Goal: Contribute content: Contribute content

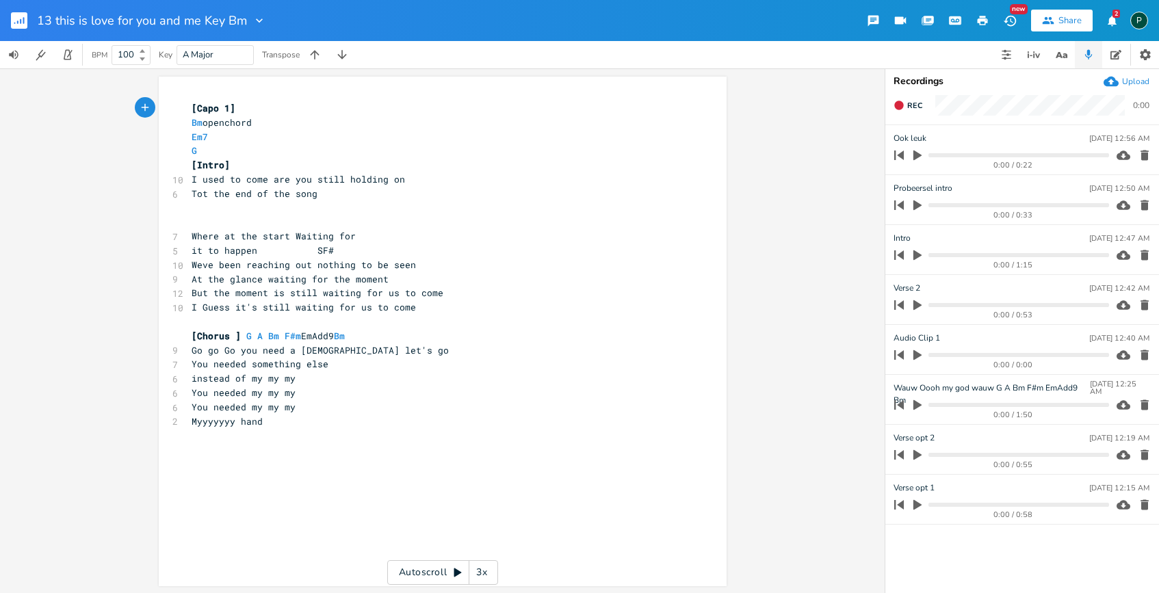
scroll to position [1, 0]
click at [196, 123] on span "Bm" at bounding box center [197, 121] width 11 height 13
click at [914, 404] on icon "button" at bounding box center [918, 405] width 8 height 10
click at [914, 404] on icon "button" at bounding box center [918, 404] width 8 height 9
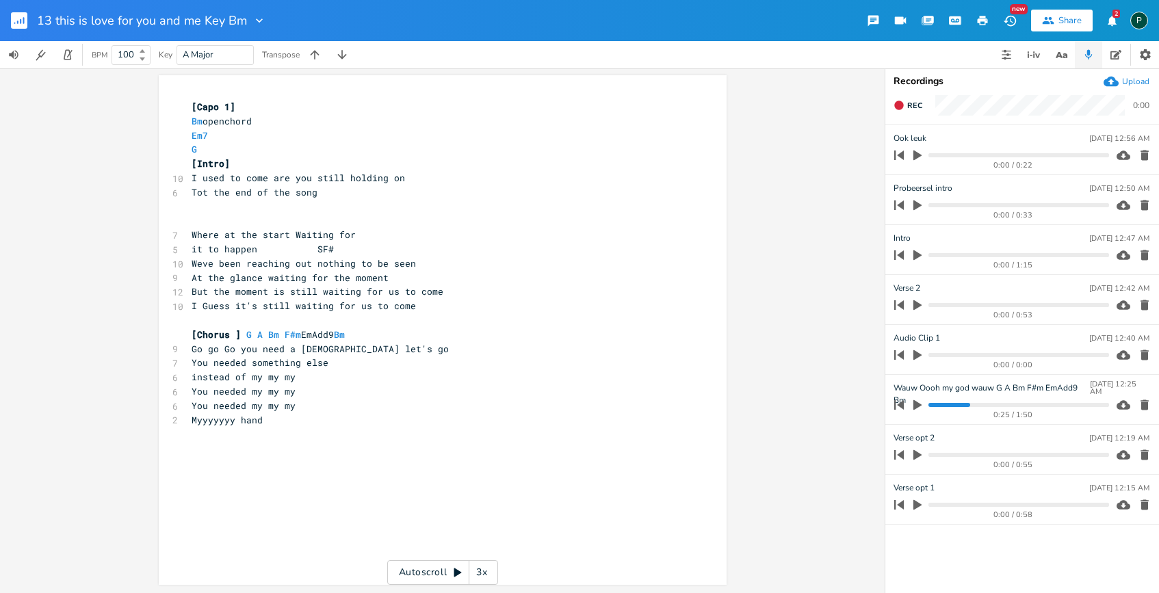
click at [917, 454] on icon "button" at bounding box center [918, 455] width 8 height 10
click at [917, 454] on icon "button" at bounding box center [917, 455] width 11 height 11
click at [895, 103] on icon "button" at bounding box center [899, 105] width 11 height 11
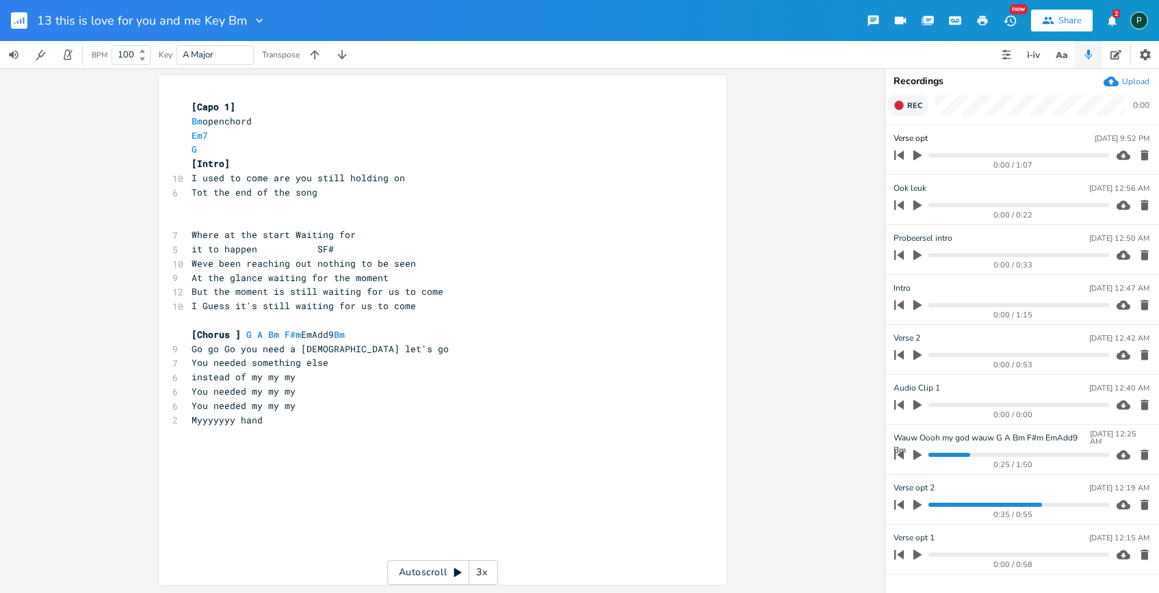
type input "Verse opt 3"
click at [796, 170] on div "xxxxxxxxxx [Capo 1] Bm openchord Em7 G [Intro] 10 I used to come are you still …" at bounding box center [442, 330] width 885 height 525
click at [205, 188] on span "Tot the end of the song" at bounding box center [255, 192] width 126 height 12
click at [321, 194] on pre "To the end of the song" at bounding box center [436, 192] width 494 height 14
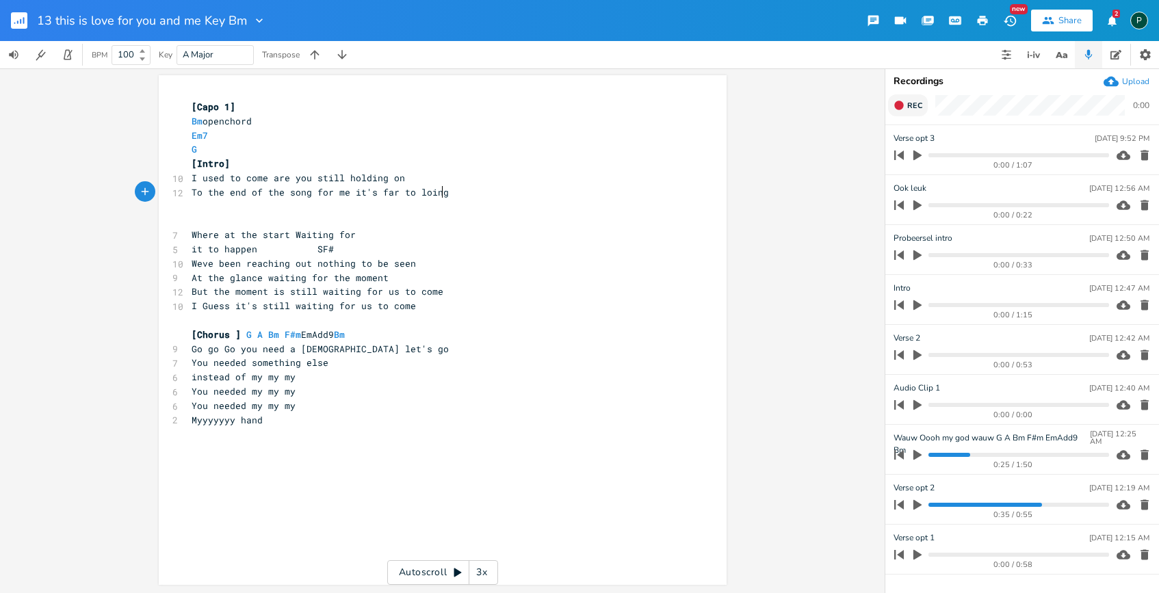
type textarea "for me it's far to loing"
type textarea "ng"
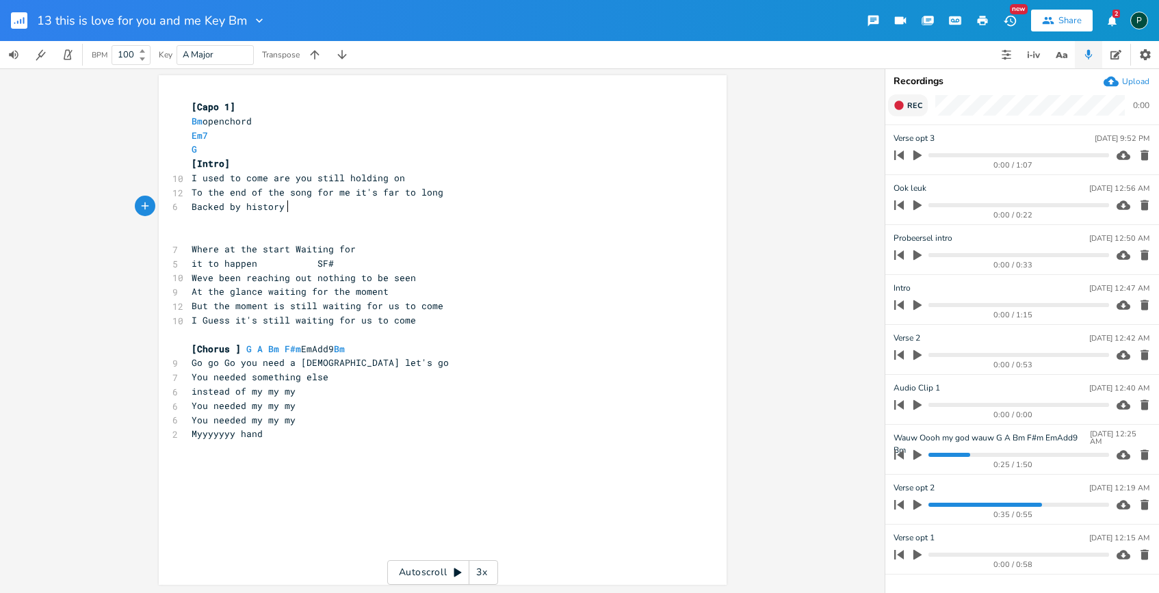
scroll to position [0, 74]
type textarea "Backed by history faked by fame"
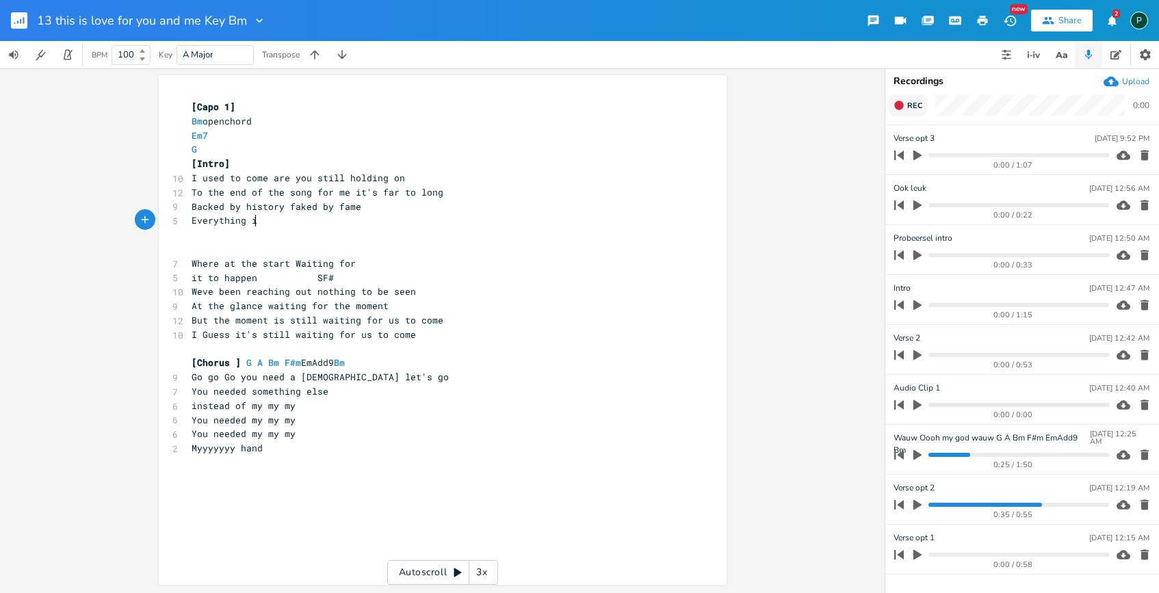
scroll to position [0, 55]
type textarea "Everything is in the futer"
type textarea "ure"
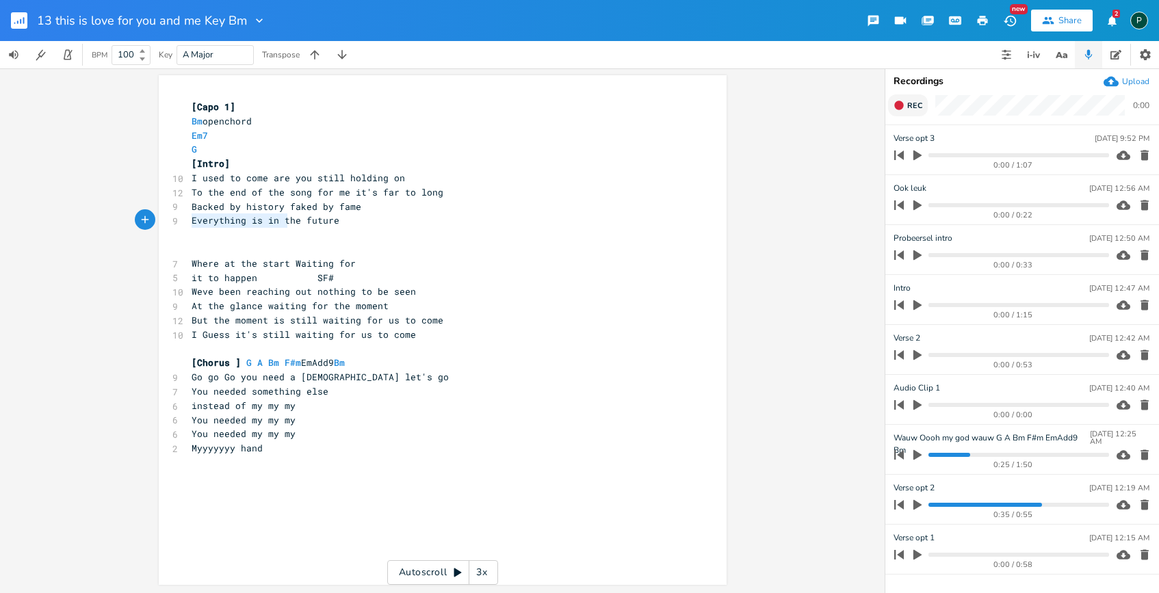
drag, startPoint x: 283, startPoint y: 216, endPoint x: 186, endPoint y: 220, distance: 96.6
click at [189, 220] on pre "Everything is in the future" at bounding box center [436, 221] width 494 height 14
type textarea "T"
click at [262, 218] on pre "The future" at bounding box center [436, 221] width 494 height 14
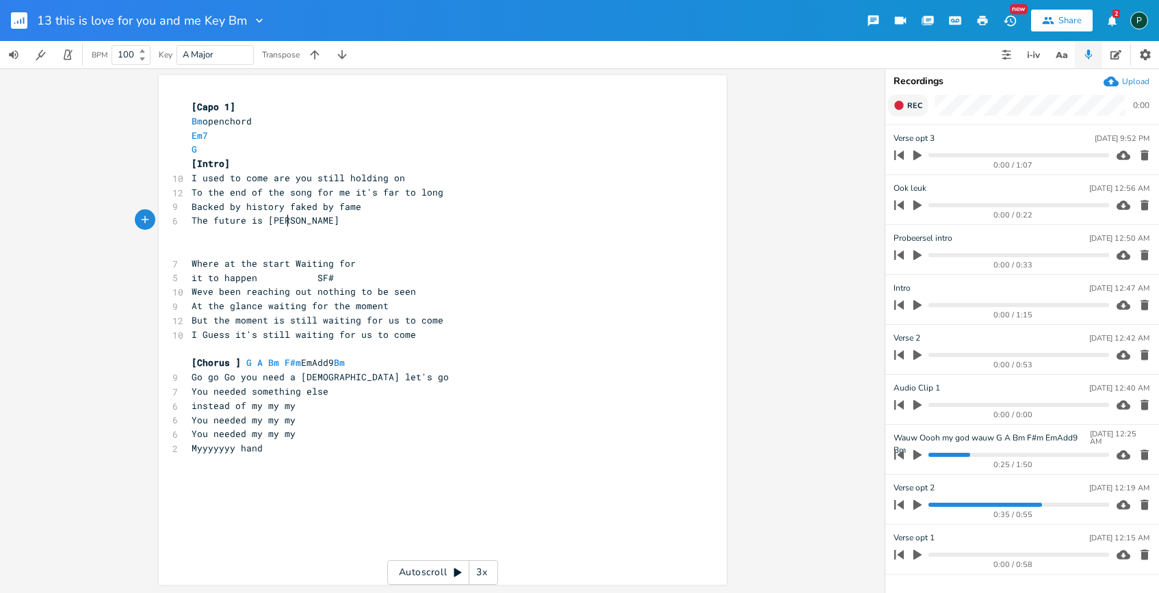
type textarea "is weher"
type textarea "here the gold is hidden"
drag, startPoint x: 300, startPoint y: 220, endPoint x: 187, endPoint y: 216, distance: 113.7
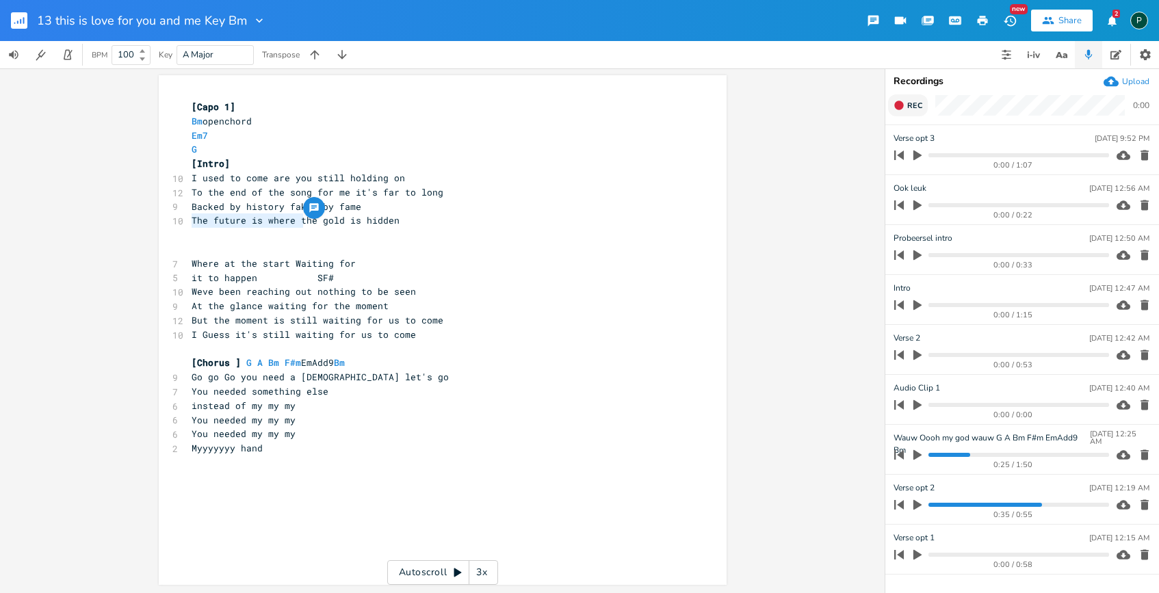
click at [192, 216] on span "The future is where the gold is hidden" at bounding box center [296, 220] width 208 height 12
type textarea "The future is where t"
type textarea "T"
click at [292, 222] on pre "The gold is hidden" at bounding box center [436, 221] width 494 height 14
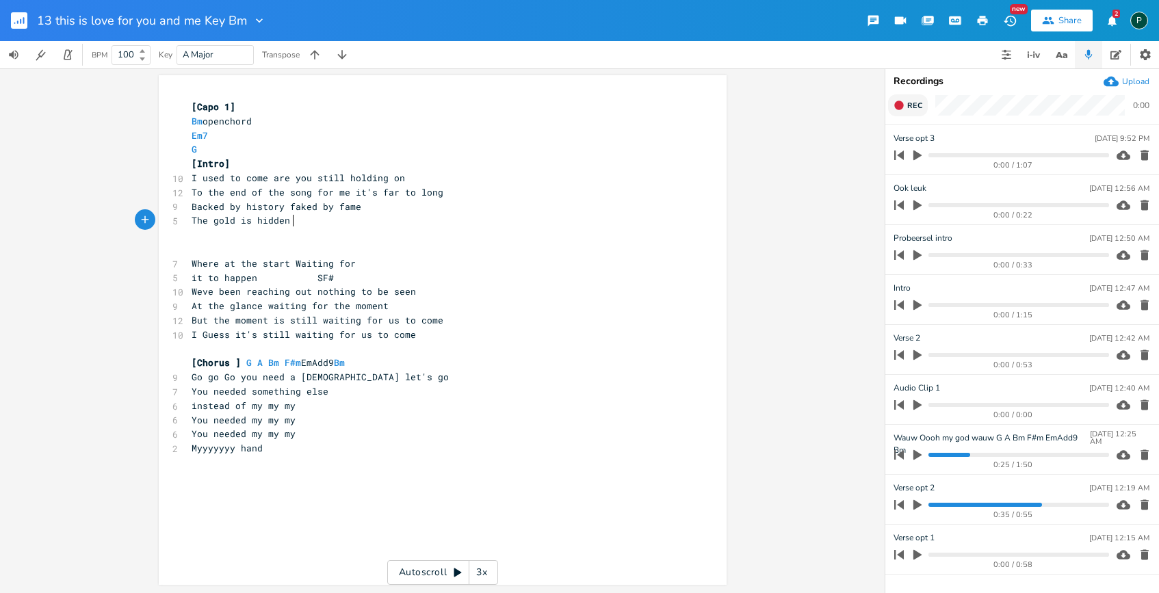
click at [248, 236] on pre "​" at bounding box center [436, 235] width 494 height 14
click at [249, 218] on span "The gold is hidden" at bounding box center [241, 220] width 99 height 12
type textarea "Gold's always"
type textarea "s"
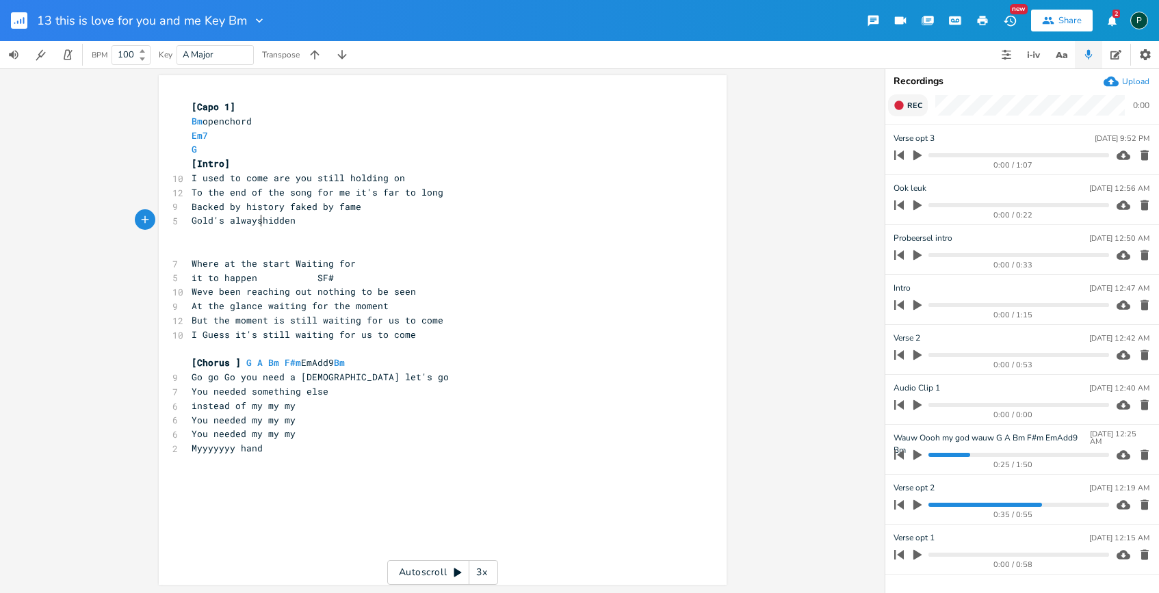
scroll to position [0, 6]
click at [303, 220] on pre "Gold's always hidden" at bounding box center [436, 221] width 494 height 14
type textarea "in the futiure"
type textarea "ure but the past shows off"
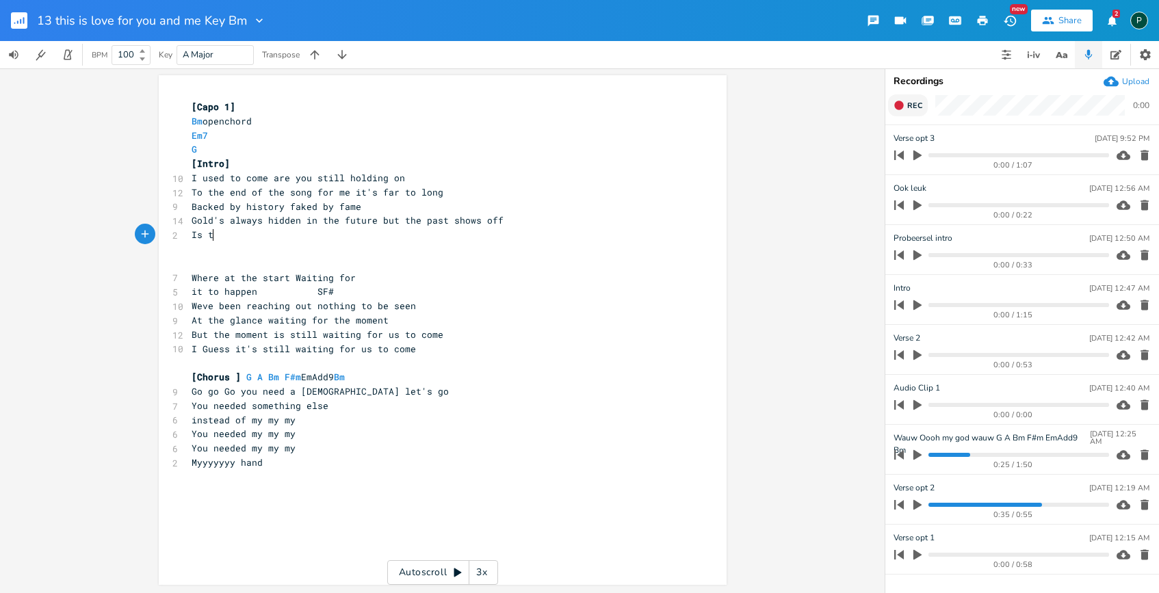
scroll to position [0, 25]
type textarea "Is there somt"
type textarea "ething worg"
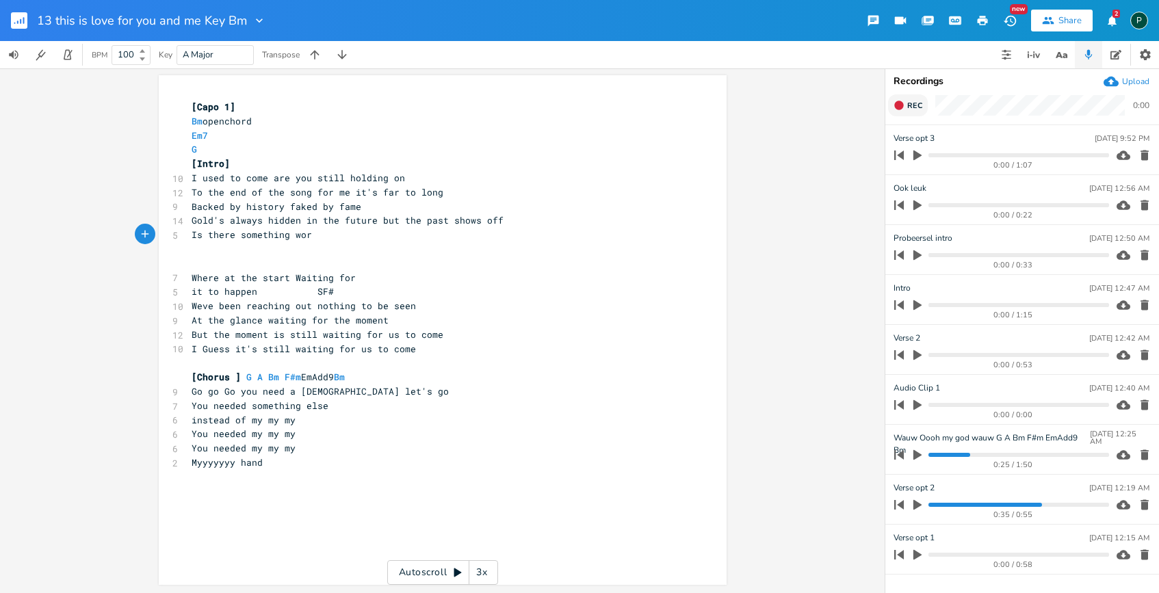
type textarea "ng"
type textarea "rong something we should see or hear"
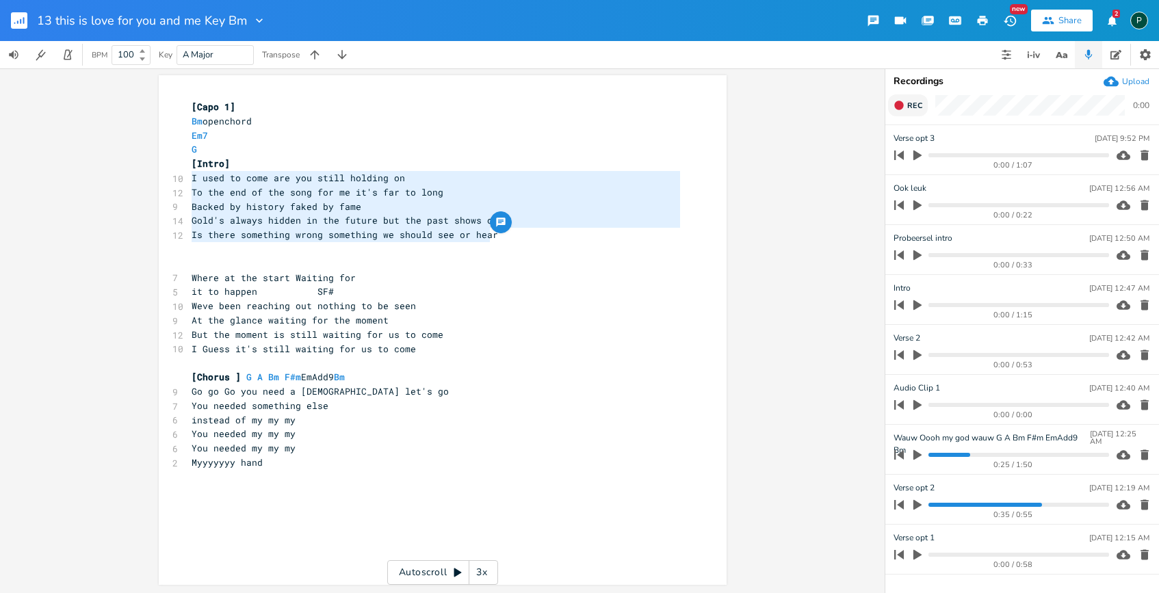
drag, startPoint x: 493, startPoint y: 235, endPoint x: 188, endPoint y: 172, distance: 311.7
click at [189, 172] on div "[Capo 1] Bm openchord Em7 G [Intro] 10 I used to come are you still holding on …" at bounding box center [436, 285] width 494 height 370
type textarea "I used to come are you still holding on To the end of the song for me it's far …"
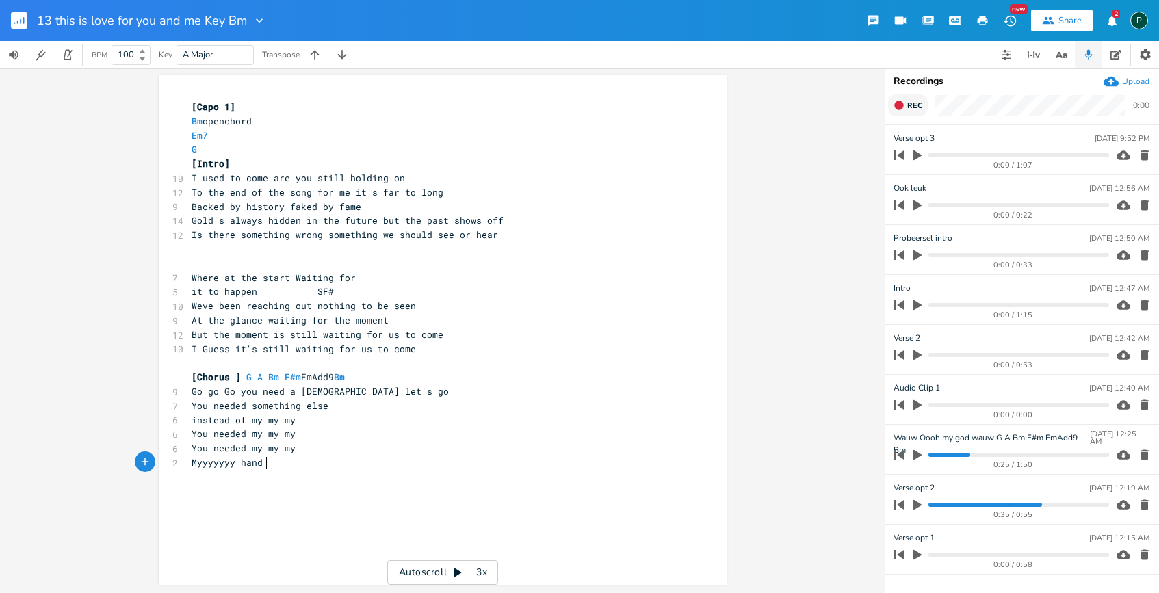
click at [244, 493] on div "x [Capo 1] Bm openchord Em7 G [Intro] 10 I used to come are you still holding o…" at bounding box center [453, 343] width 528 height 492
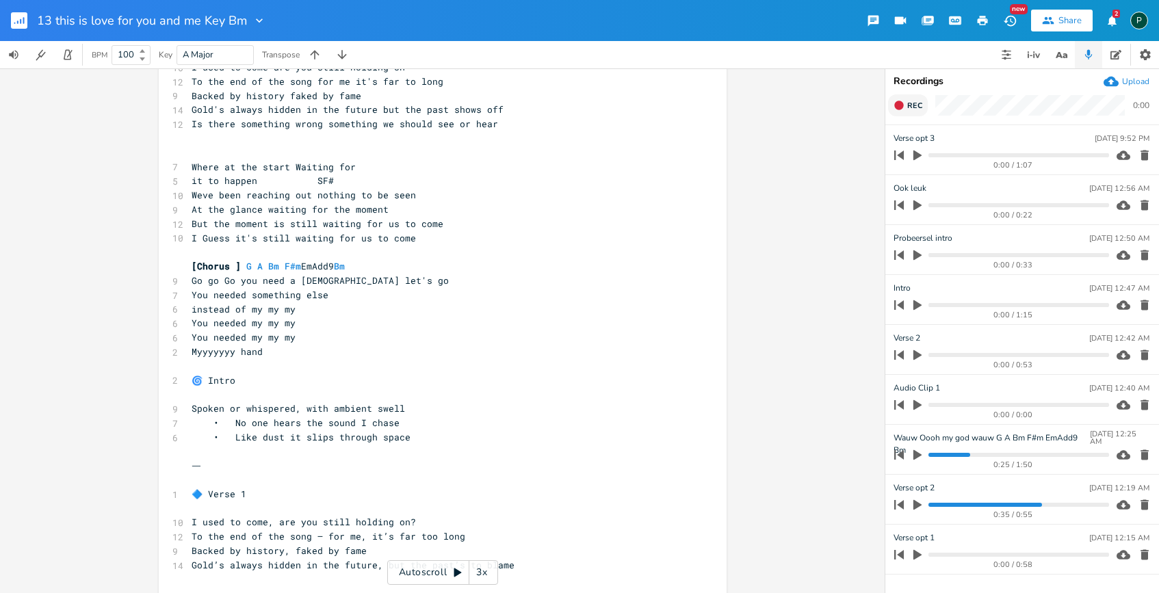
scroll to position [109, 0]
click at [917, 157] on icon "button" at bounding box center [918, 156] width 8 height 10
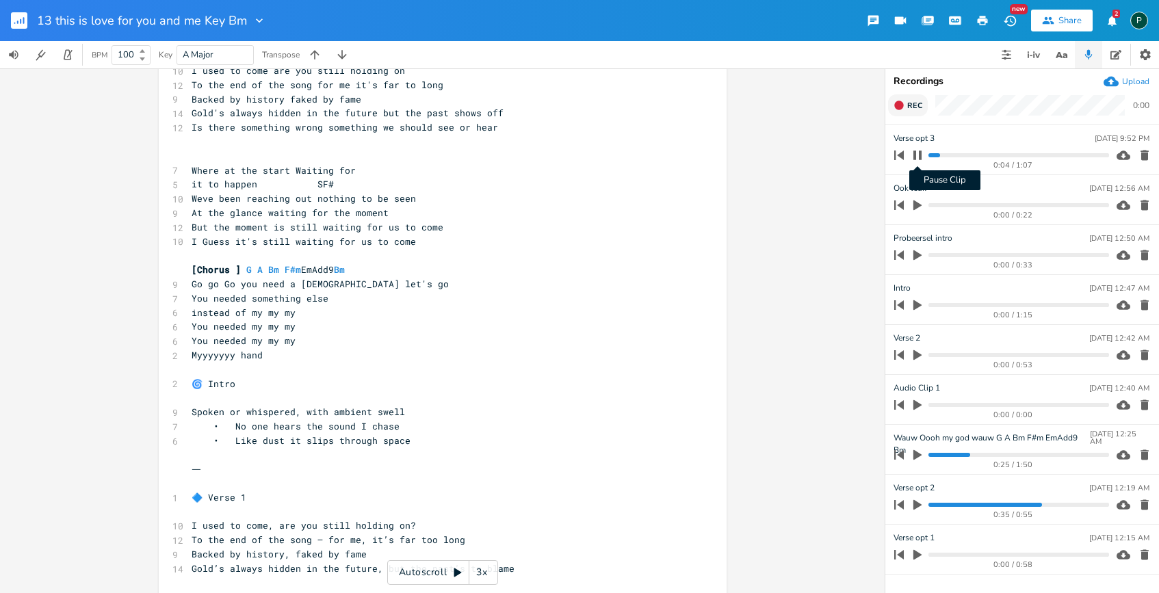
click at [921, 156] on icon "button" at bounding box center [918, 155] width 8 height 9
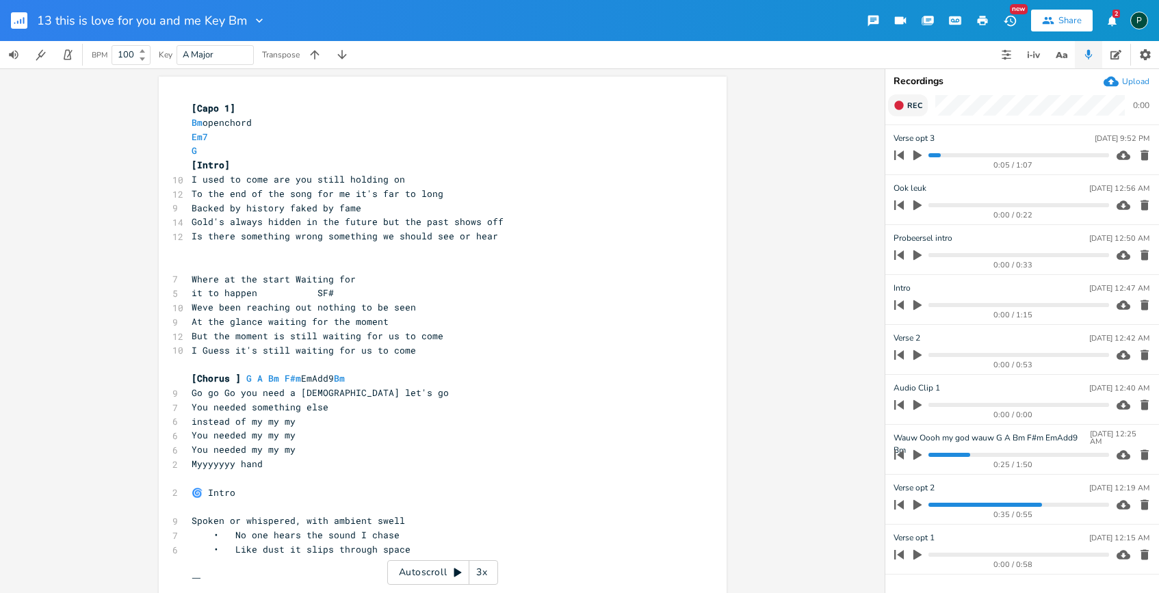
drag, startPoint x: 175, startPoint y: 93, endPoint x: 402, endPoint y: 437, distance: 412.5
click at [402, 437] on div "x [Capo 1] Bm openchord Em7 G [Intro] 10 I used to come are you still holding o…" at bounding box center [443, 440] width 568 height 727
click at [218, 149] on pre "G" at bounding box center [436, 151] width 494 height 14
type textarea "[Lore 9] Ip dolorsita Co8 A [Elits] D eius te inci utl etd magna aliquae ad Mi …"
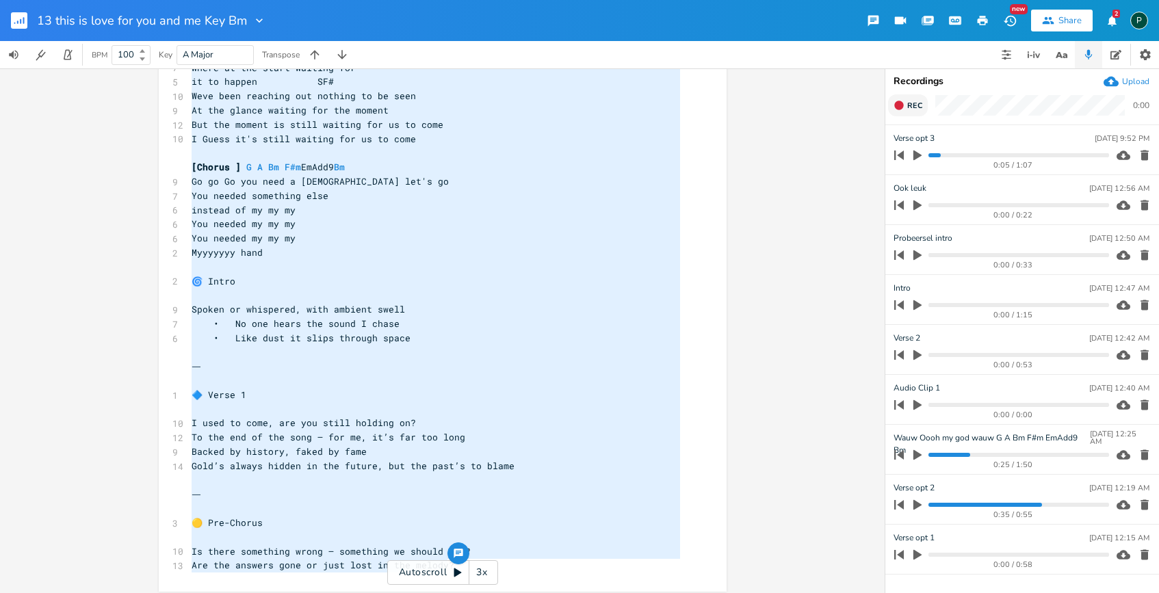
scroll to position [218, 0]
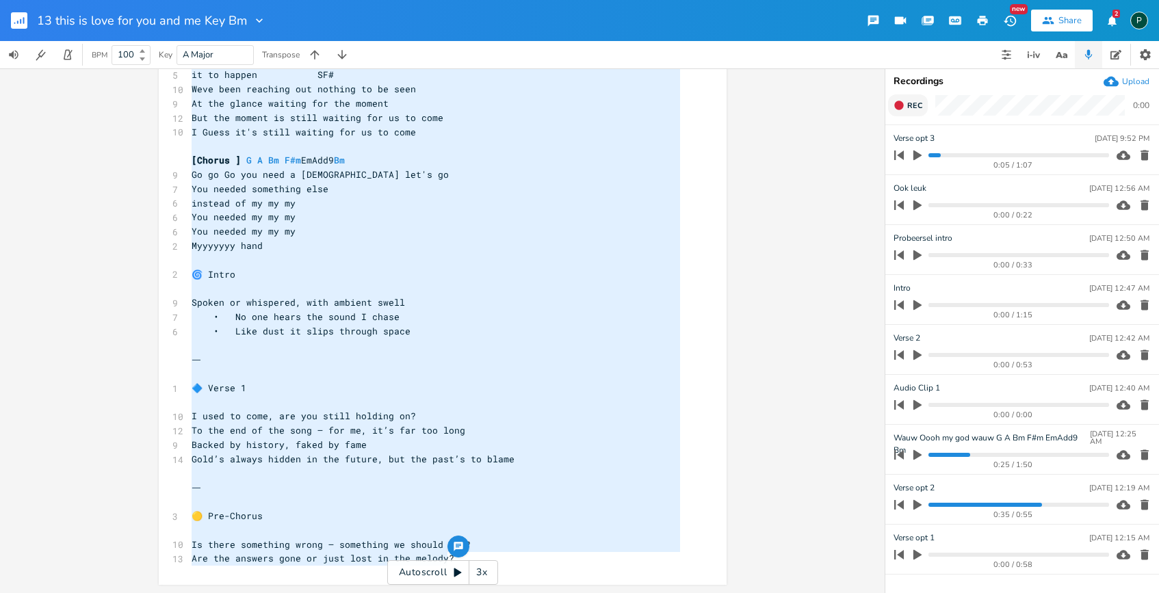
click at [302, 329] on span "• Like dust it slips through space" at bounding box center [301, 331] width 219 height 12
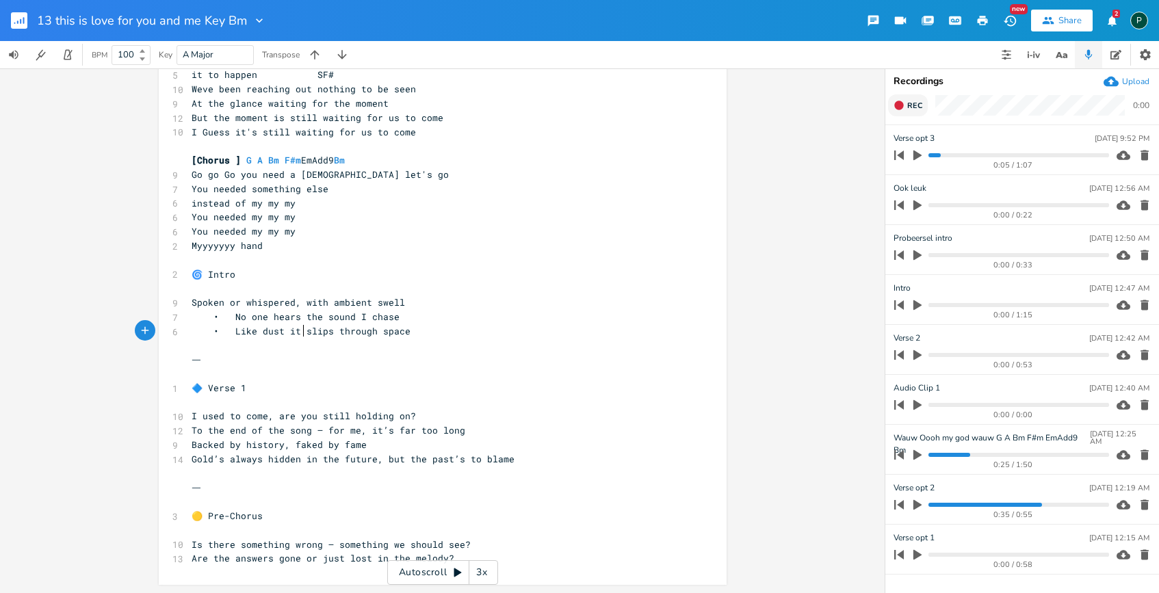
scroll to position [0, 1]
click at [903, 97] on button "Rec" at bounding box center [908, 105] width 40 height 22
click at [903, 97] on button "End" at bounding box center [908, 105] width 40 height 22
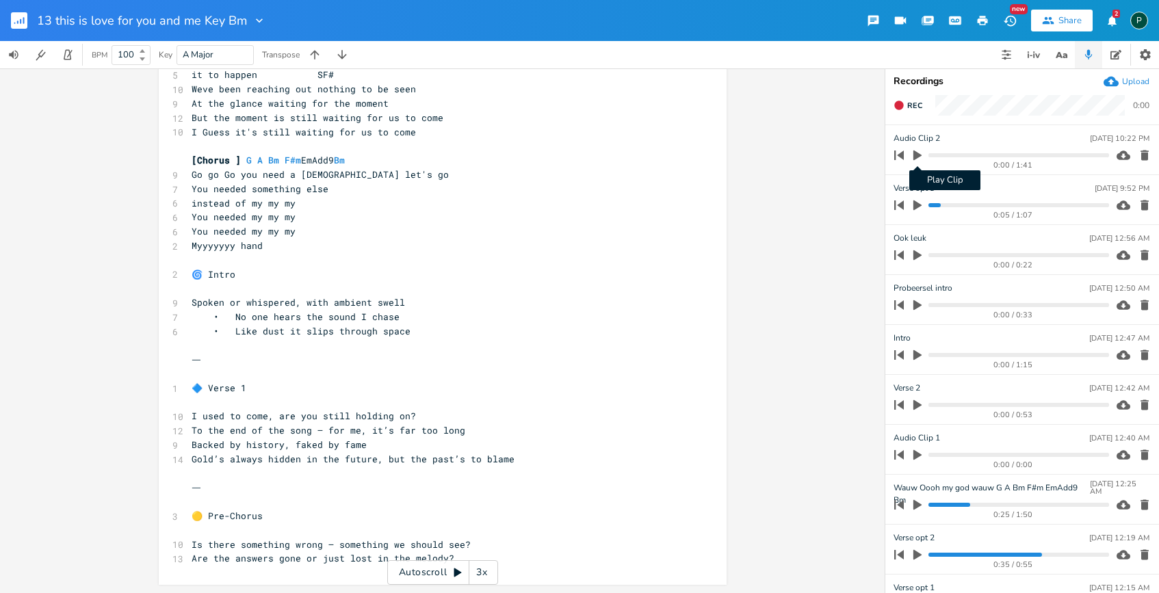
click at [915, 155] on icon "button" at bounding box center [918, 156] width 8 height 10
click at [945, 155] on progress at bounding box center [1019, 155] width 180 height 4
type textarea "Spoken or whispered, with ambient swell"
drag, startPoint x: 399, startPoint y: 298, endPoint x: 181, endPoint y: 297, distance: 217.7
click at [181, 297] on div "Spoken or whispered, with ambient swell x [Capo 1] Bm openchord Em7 G [Intro] 1…" at bounding box center [443, 221] width 568 height 727
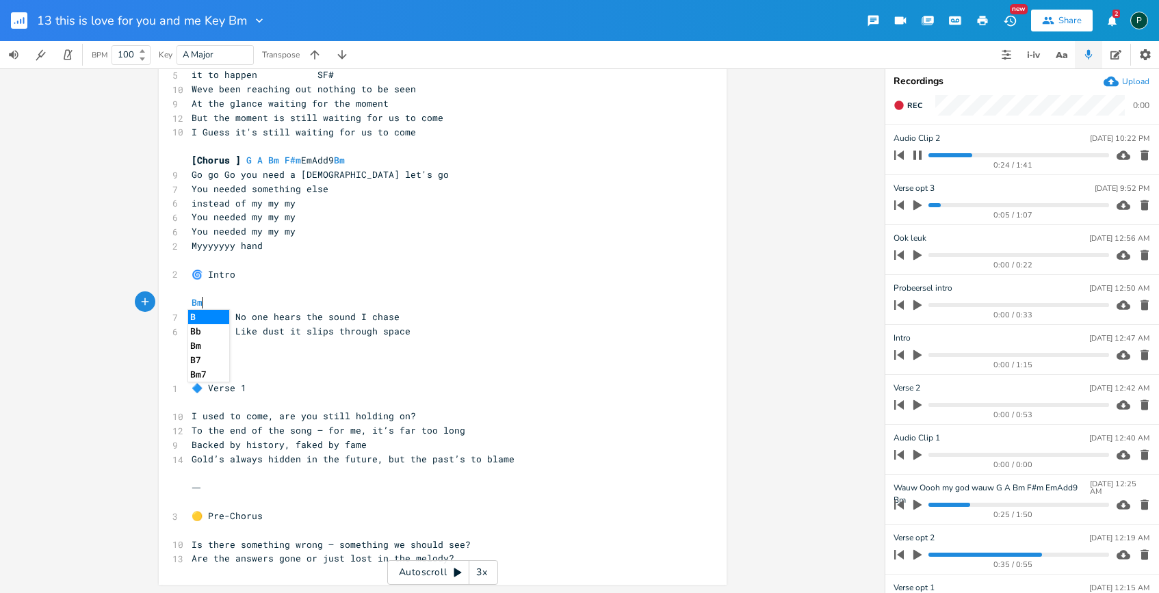
type textarea "Bm"
click at [409, 331] on pre "• Like dust it slips through space" at bounding box center [436, 331] width 494 height 14
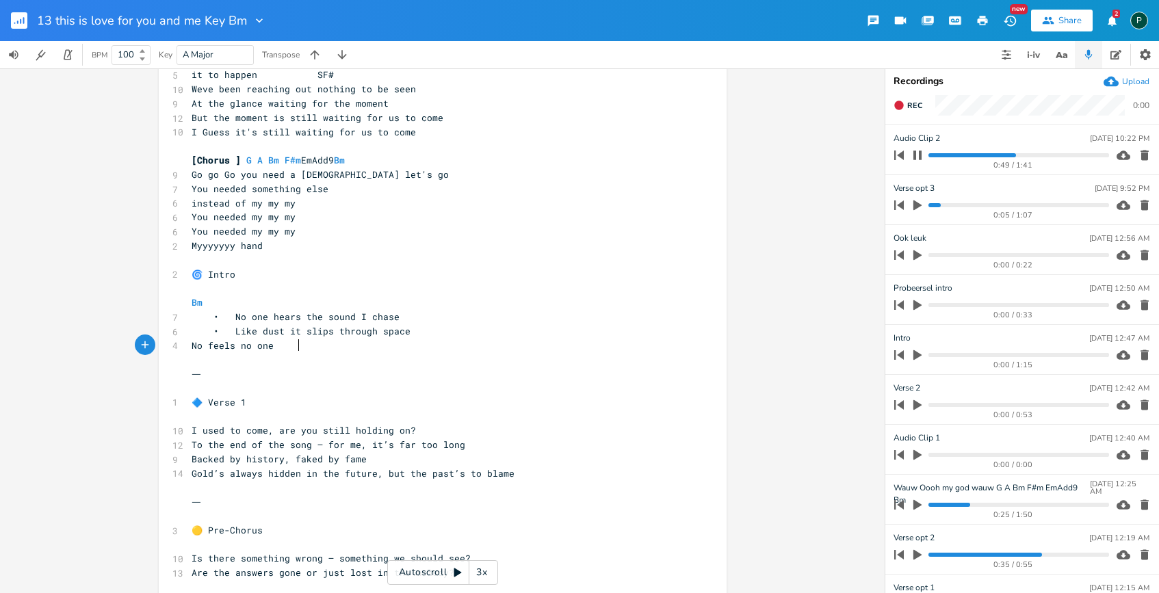
scroll to position [0, 66]
type textarea "No feels no one crys"
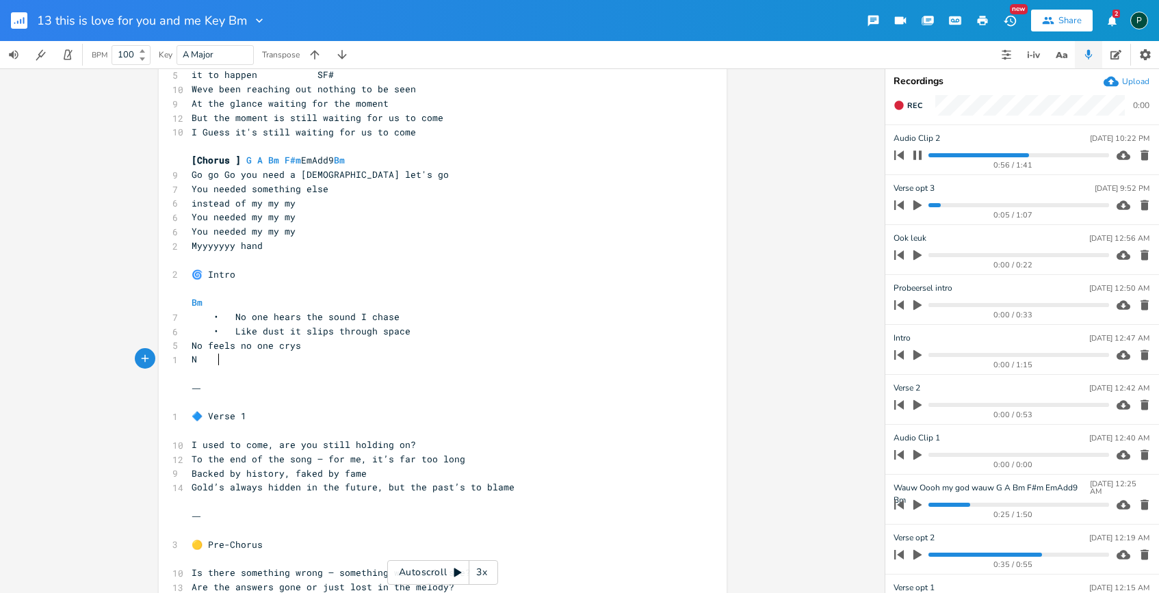
type textarea "No"
click at [919, 158] on icon "button" at bounding box center [917, 155] width 11 height 11
click at [301, 343] on span "No feels no one crys" at bounding box center [247, 345] width 110 height 12
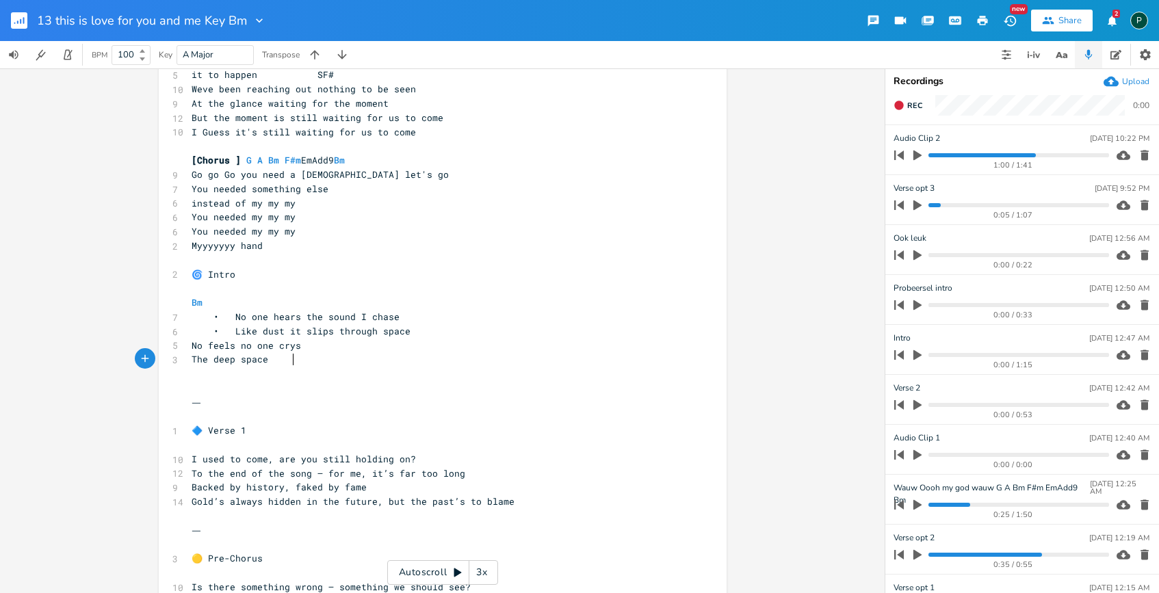
scroll to position [0, 66]
type textarea "The deep space"
click at [18, 27] on rect "button" at bounding box center [19, 20] width 16 height 16
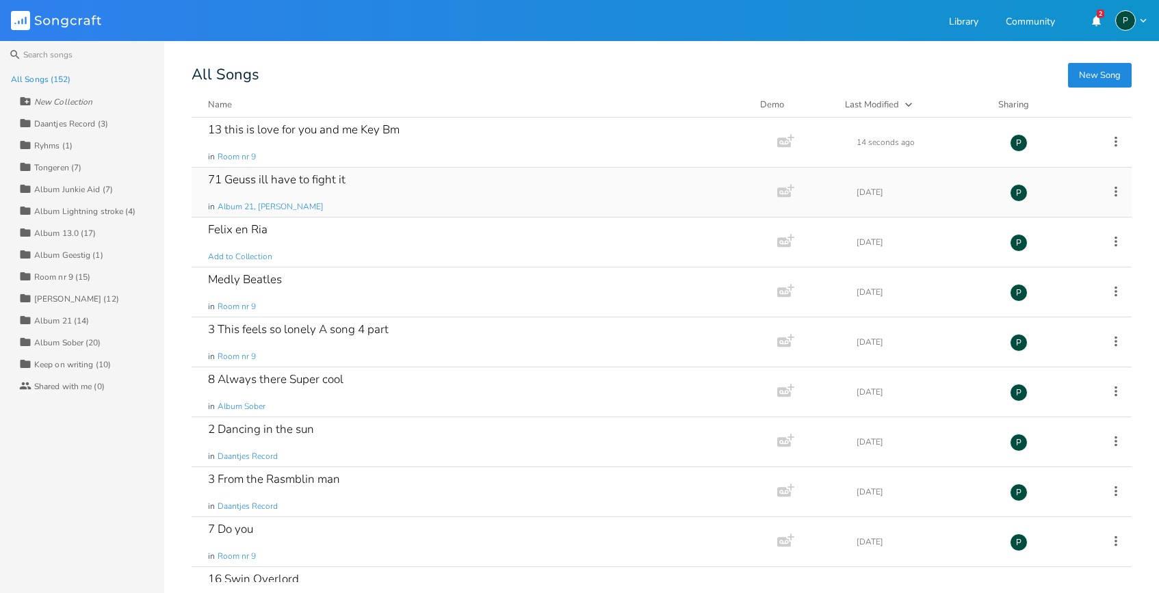
click at [231, 181] on div "71 Geuss ill have to fight it" at bounding box center [277, 180] width 138 height 12
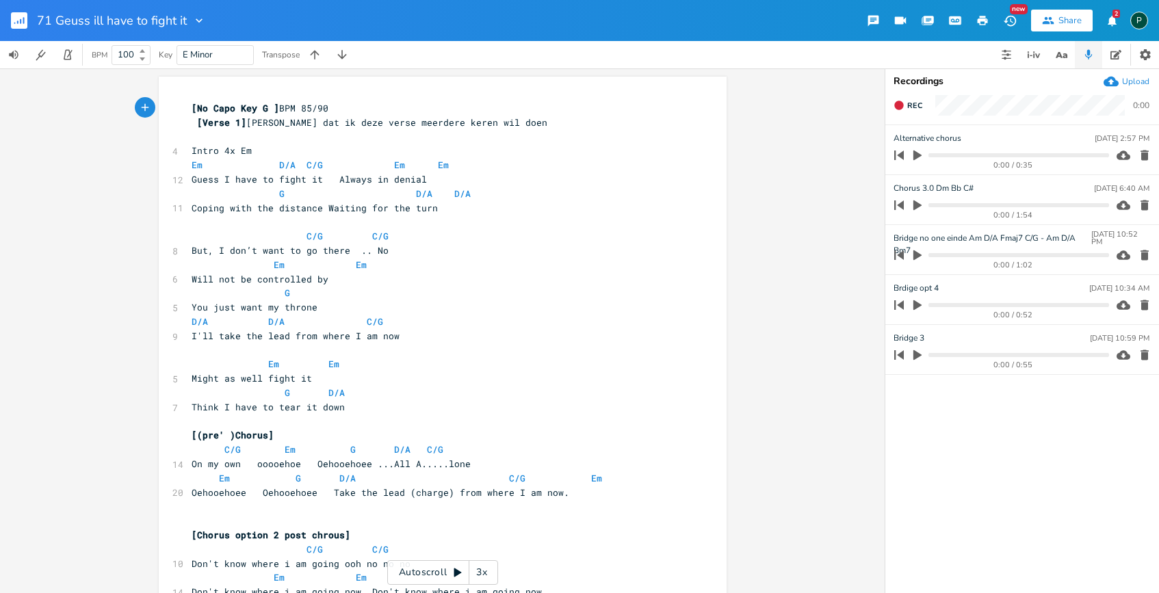
click at [913, 305] on icon "button" at bounding box center [918, 305] width 12 height 12
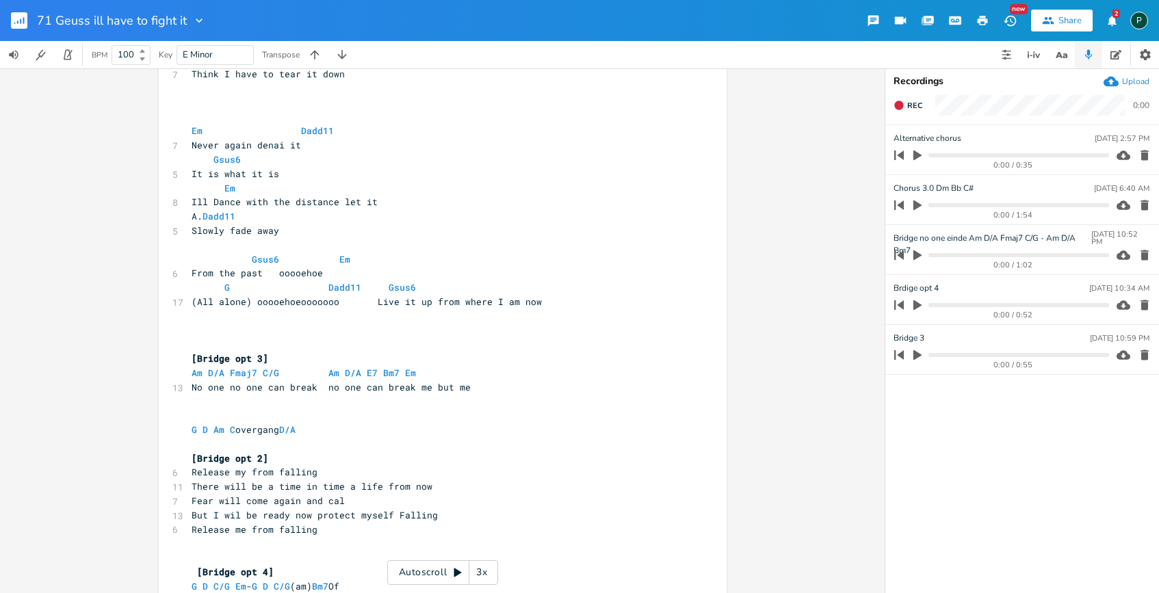
scroll to position [1036, 0]
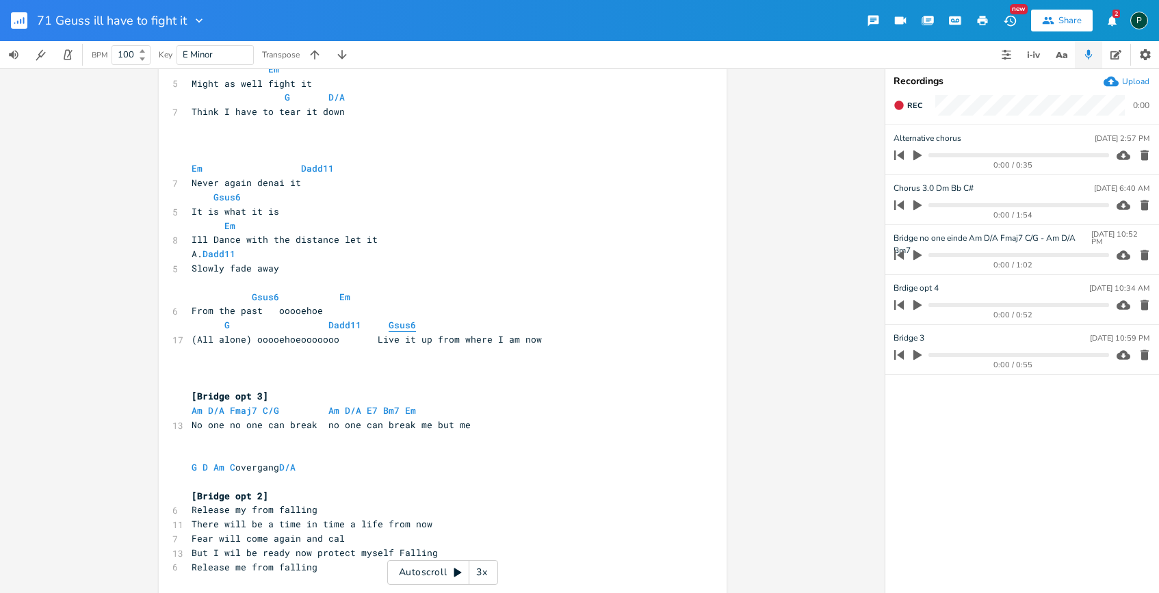
click at [393, 325] on span "Gsus6" at bounding box center [402, 325] width 27 height 13
click at [394, 326] on span "Gsus6" at bounding box center [402, 325] width 27 height 13
type textarea "Gsus6"
drag, startPoint x: 411, startPoint y: 328, endPoint x: 381, endPoint y: 328, distance: 29.4
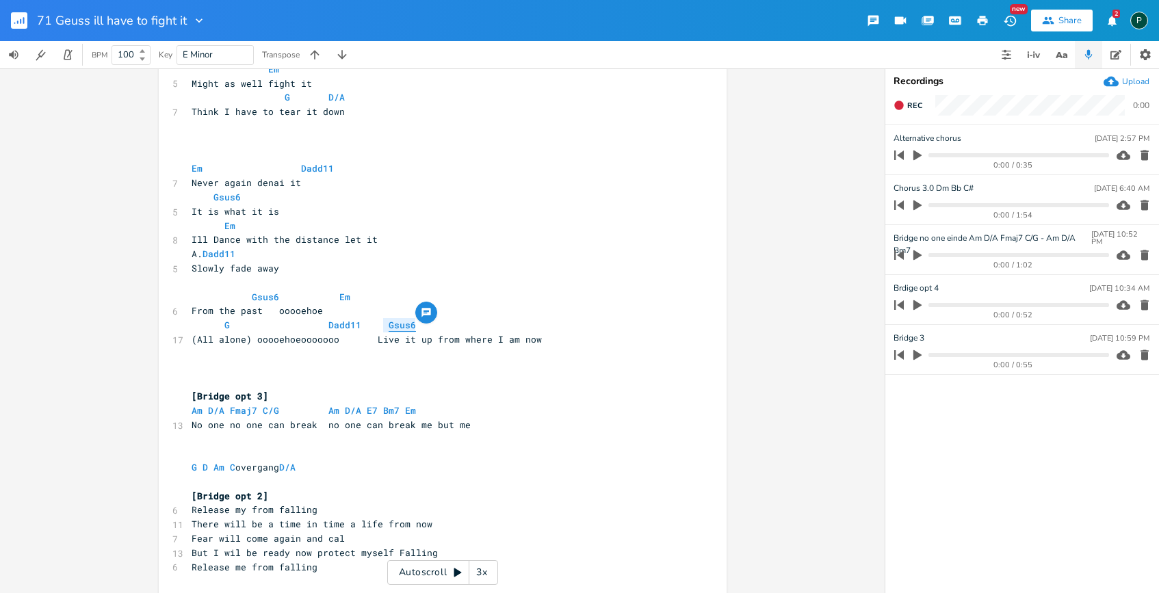
click at [381, 328] on span "G Dadd11 Gsus6" at bounding box center [307, 325] width 230 height 12
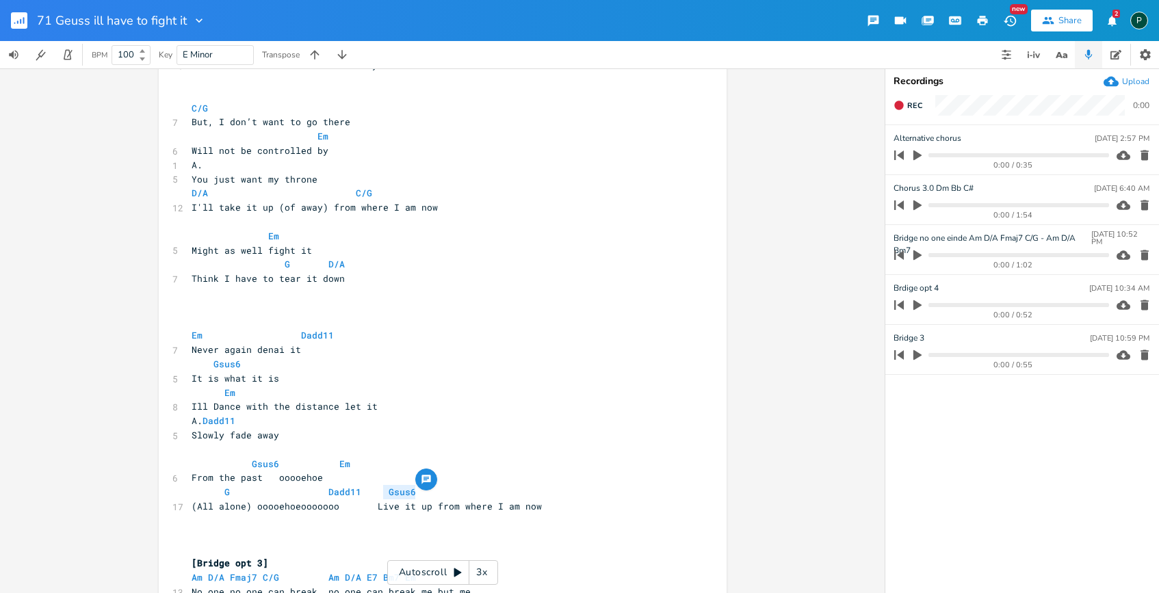
scroll to position [871, 0]
type textarea "Dadd11"
drag, startPoint x: 357, startPoint y: 337, endPoint x: 295, endPoint y: 337, distance: 62.3
click at [295, 337] on pre "Em Dadd11" at bounding box center [436, 333] width 494 height 14
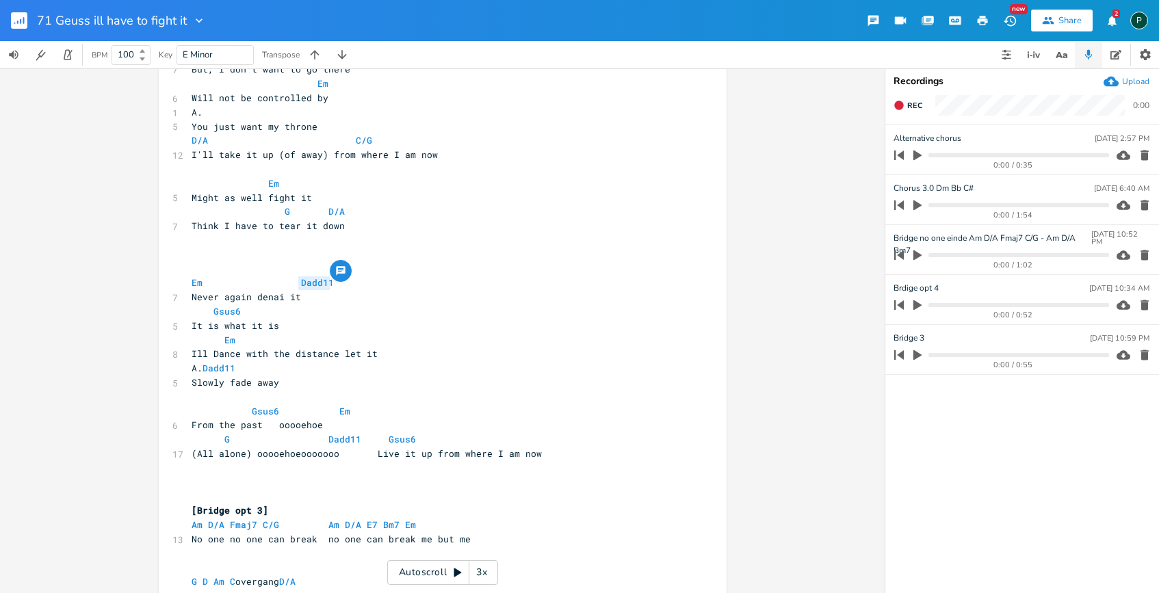
scroll to position [853, 0]
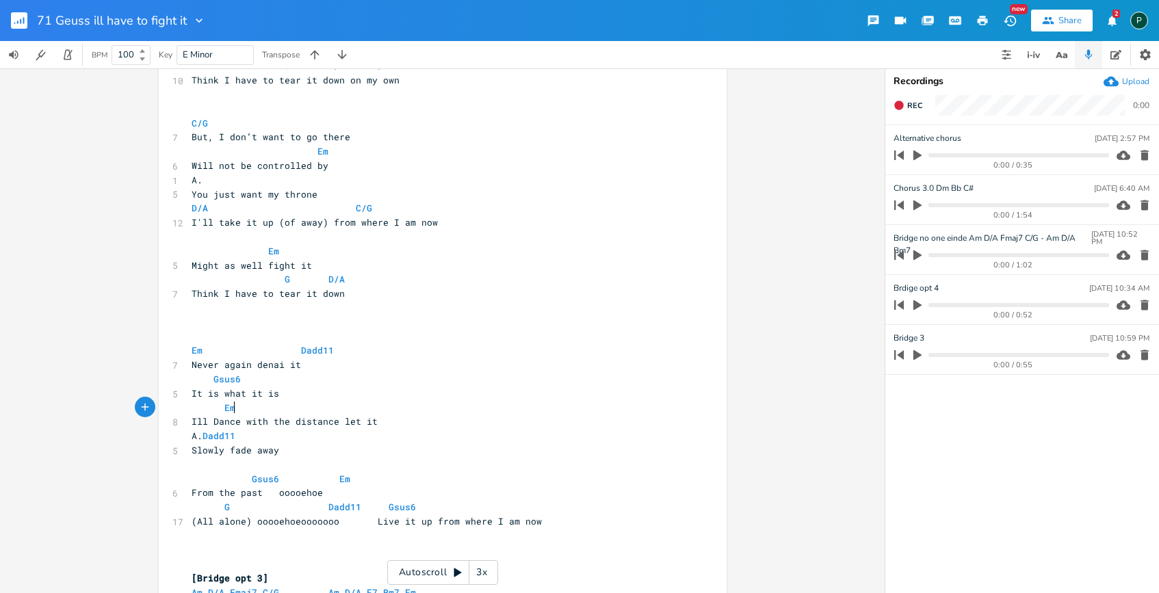
click at [446, 410] on pre "Em" at bounding box center [436, 408] width 494 height 14
type textarea "Dadd11"
drag, startPoint x: 330, startPoint y: 352, endPoint x: 296, endPoint y: 351, distance: 34.2
click at [296, 351] on pre "Em Dadd11" at bounding box center [436, 351] width 494 height 14
click at [923, 202] on icon "button" at bounding box center [918, 205] width 12 height 12
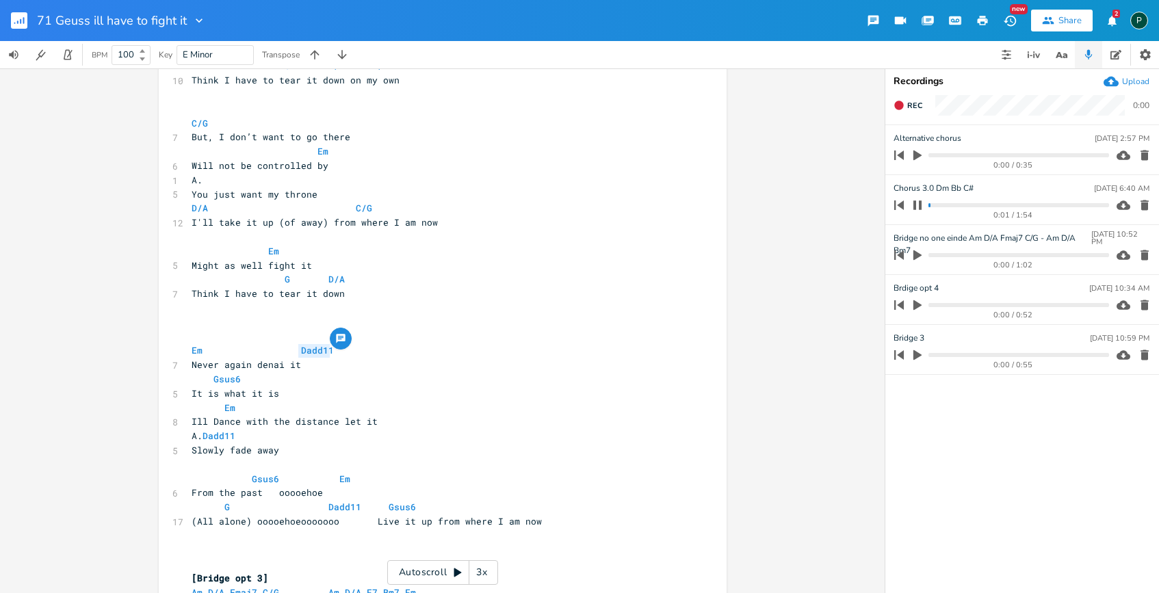
click at [923, 201] on icon "button" at bounding box center [917, 205] width 11 height 11
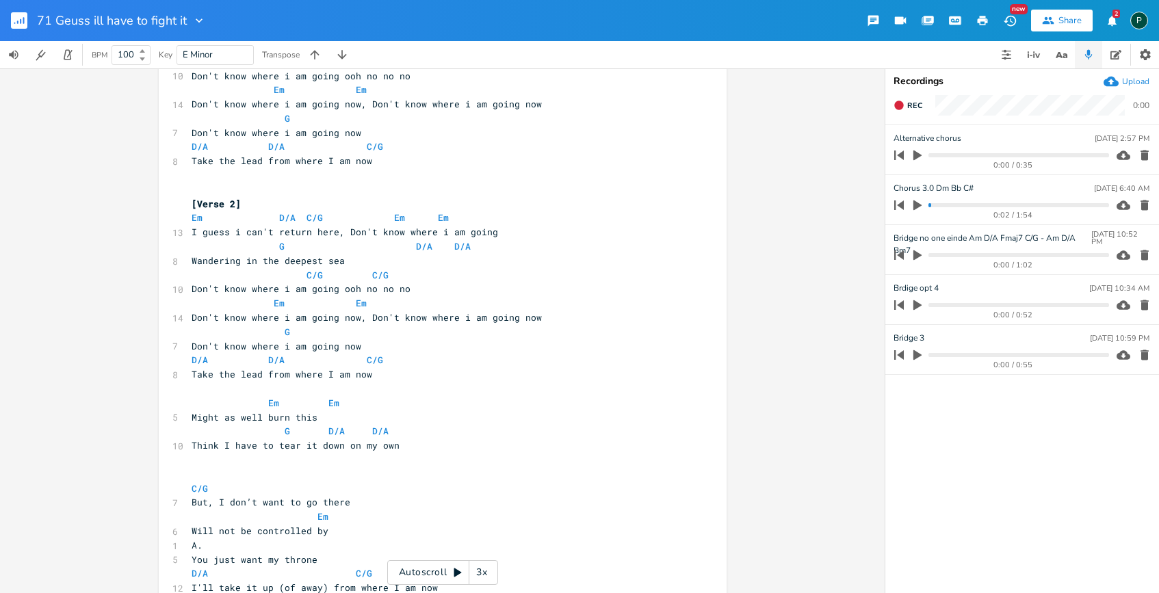
scroll to position [457, 0]
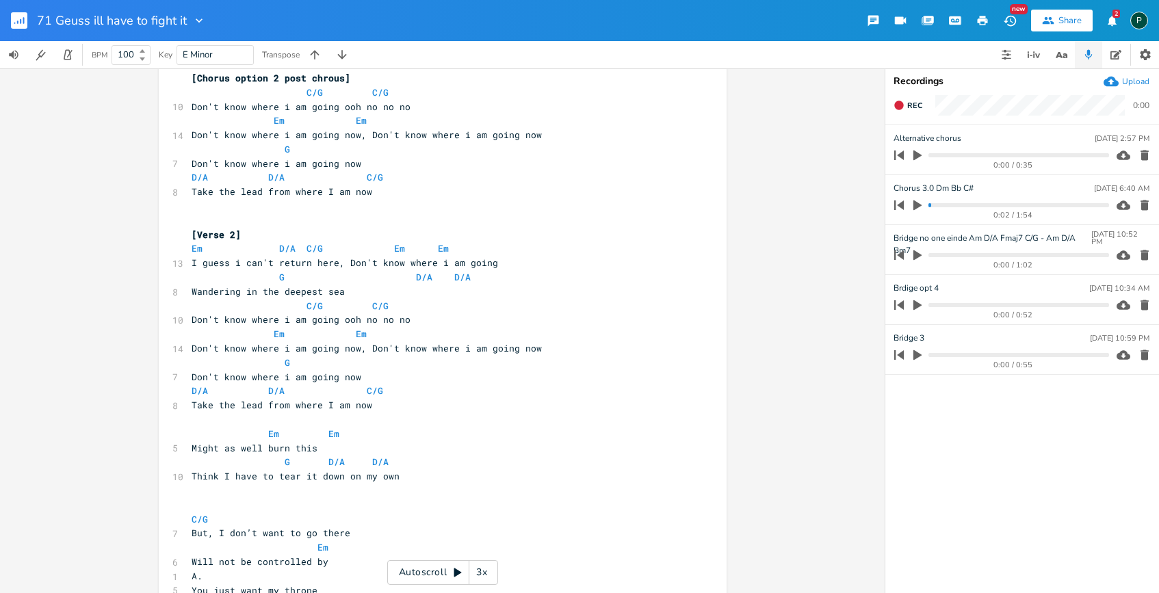
click at [212, 213] on pre "​" at bounding box center [436, 206] width 494 height 14
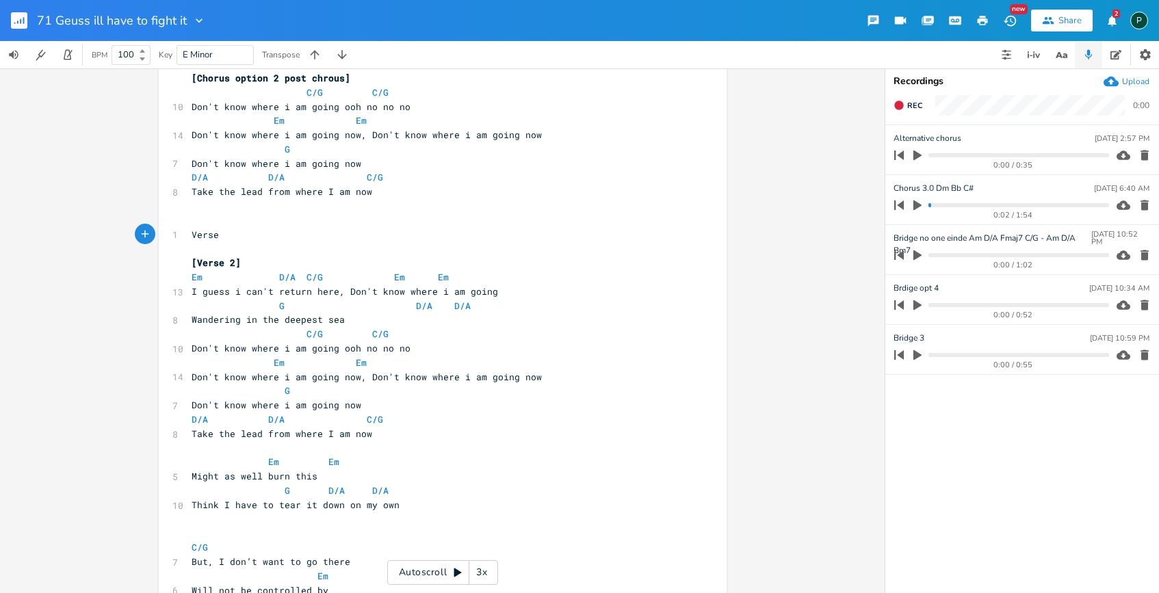
scroll to position [0, 30]
type textarea "Verse 2 oer"
type textarea "r"
type textarea "riginal]"
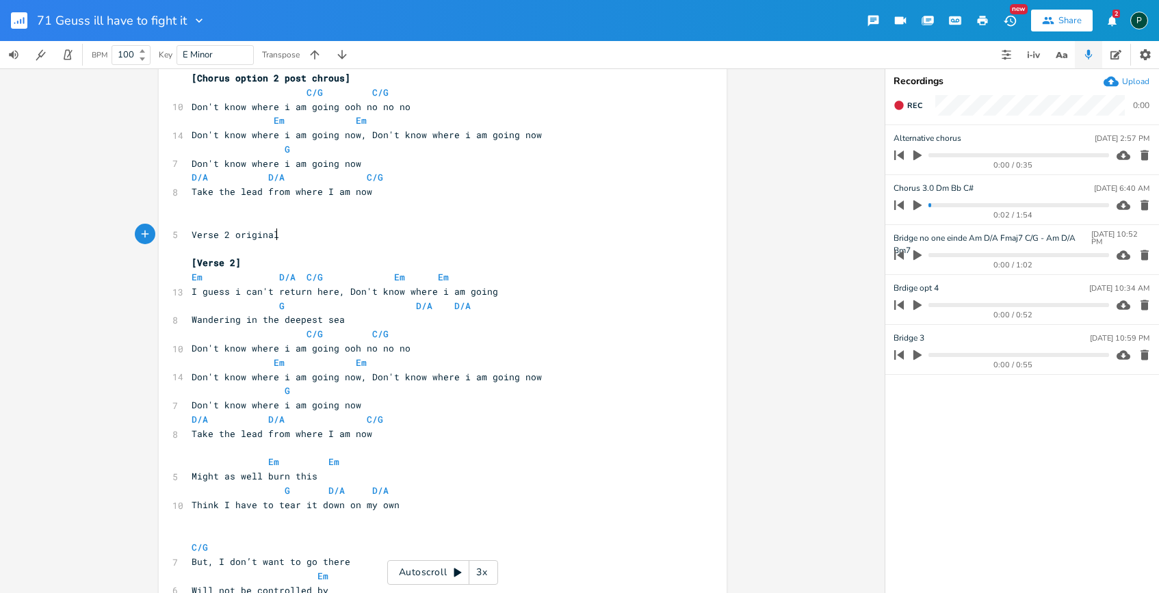
scroll to position [0, 28]
click at [189, 232] on pre "Verse 2 original]" at bounding box center [436, 235] width 494 height 14
type textarea "["
type textarea "I guess i can't return here"
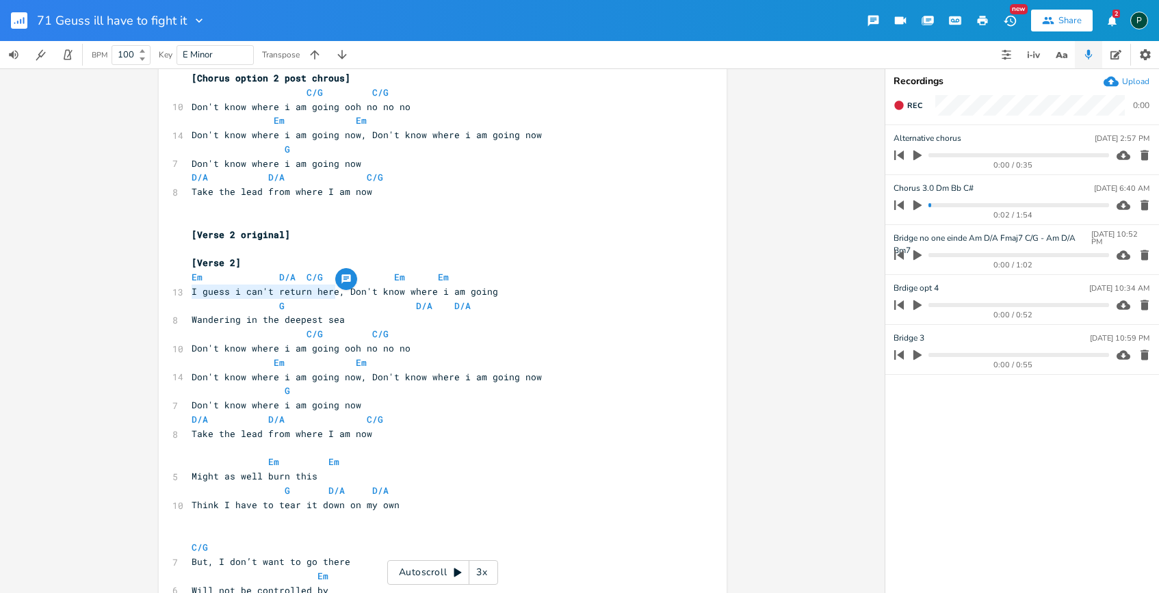
drag, startPoint x: 330, startPoint y: 293, endPoint x: 178, endPoint y: 295, distance: 152.0
click at [189, 295] on div "13 I guess i can't return here, Don't know where i am going" at bounding box center [436, 292] width 494 height 14
click at [210, 253] on pre "​" at bounding box center [436, 249] width 494 height 14
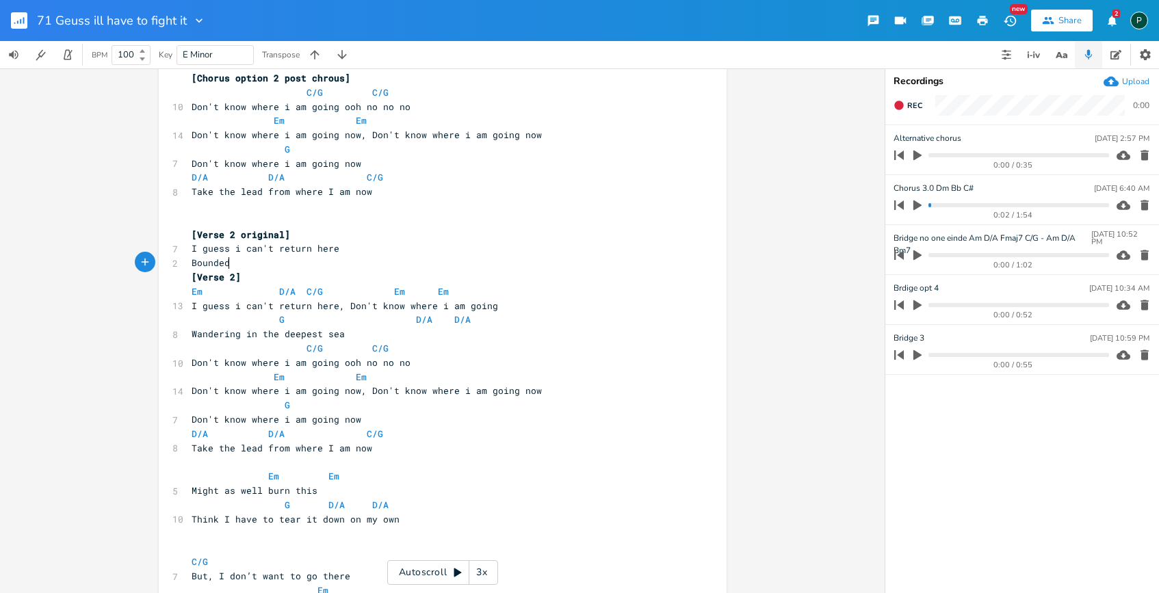
scroll to position [0, 38]
type textarea "Bounded by conviction"
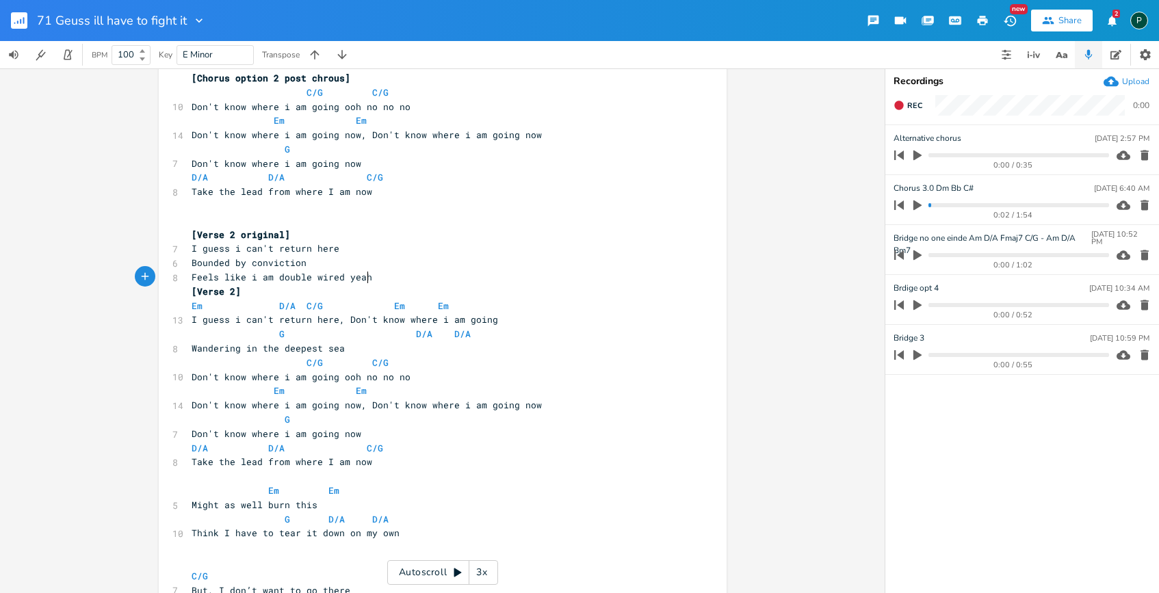
scroll to position [0, 134]
type textarea "Feels like i am double wired yeah"
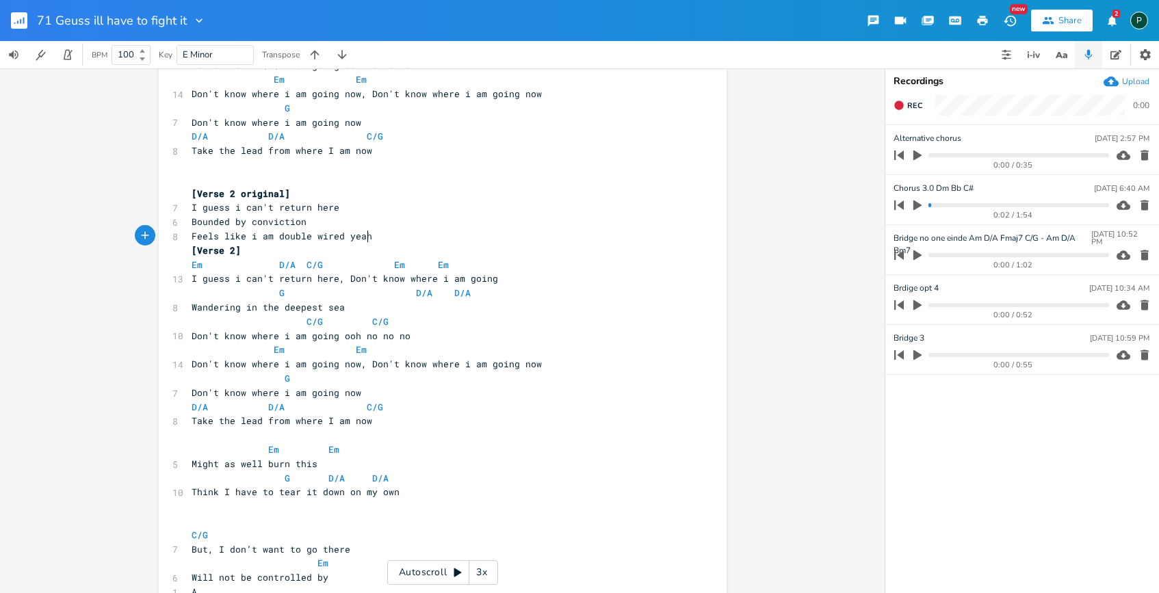
scroll to position [506, 0]
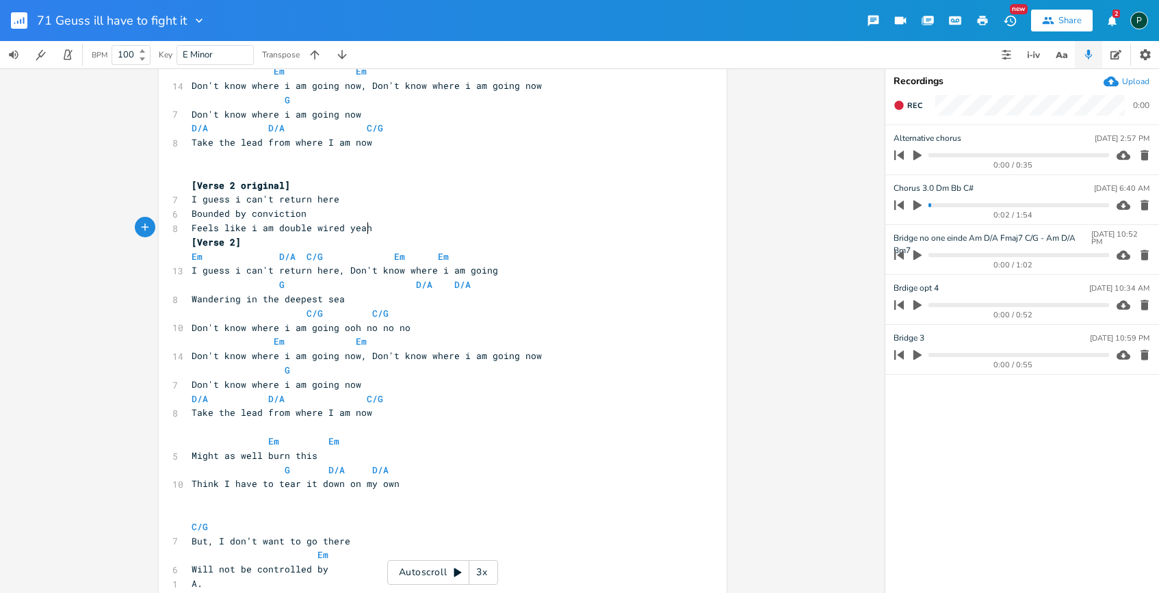
click at [189, 240] on pre "[Verse 2]" at bounding box center [436, 242] width 494 height 14
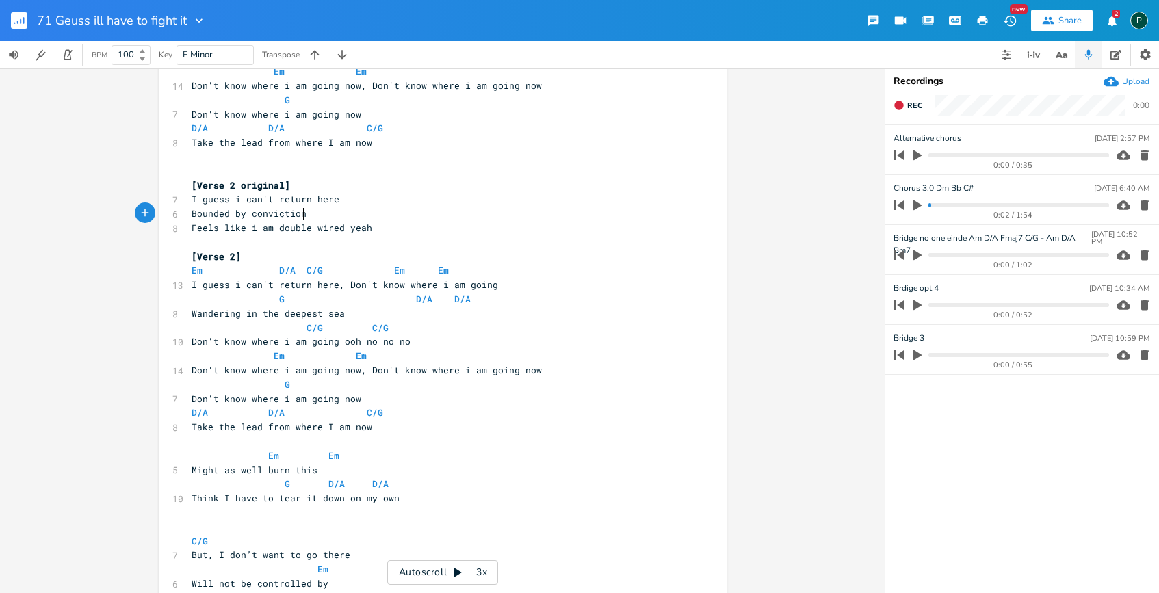
click at [299, 218] on pre "Bounded by conviction" at bounding box center [436, 214] width 494 height 14
type textarea "(affection)"
click at [378, 231] on pre "Feels like i am double wired yeah" at bounding box center [436, 228] width 494 height 14
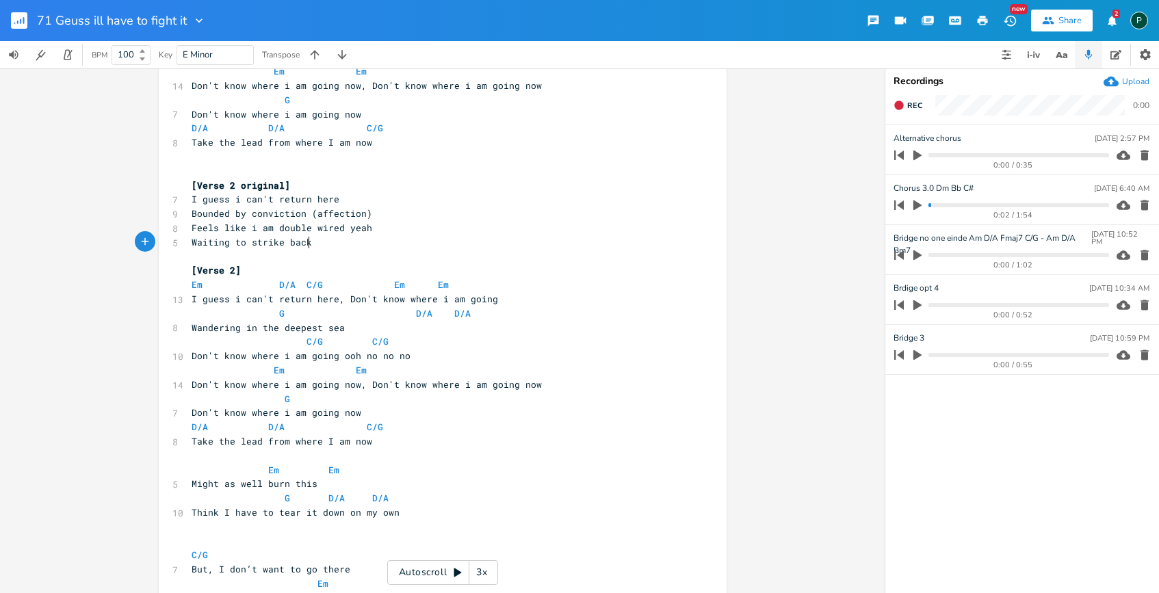
type textarea "Waiting to strike back"
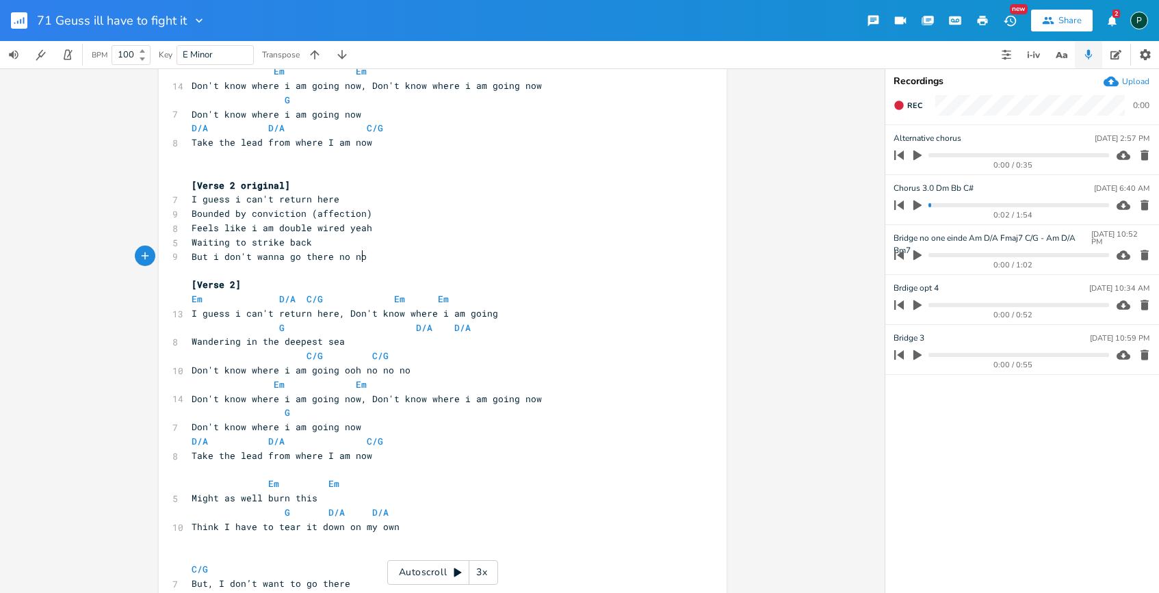
scroll to position [0, 135]
type textarea "But i don't wanna go there no no will mnot"
type textarea "not be controlled by i just want my trown"
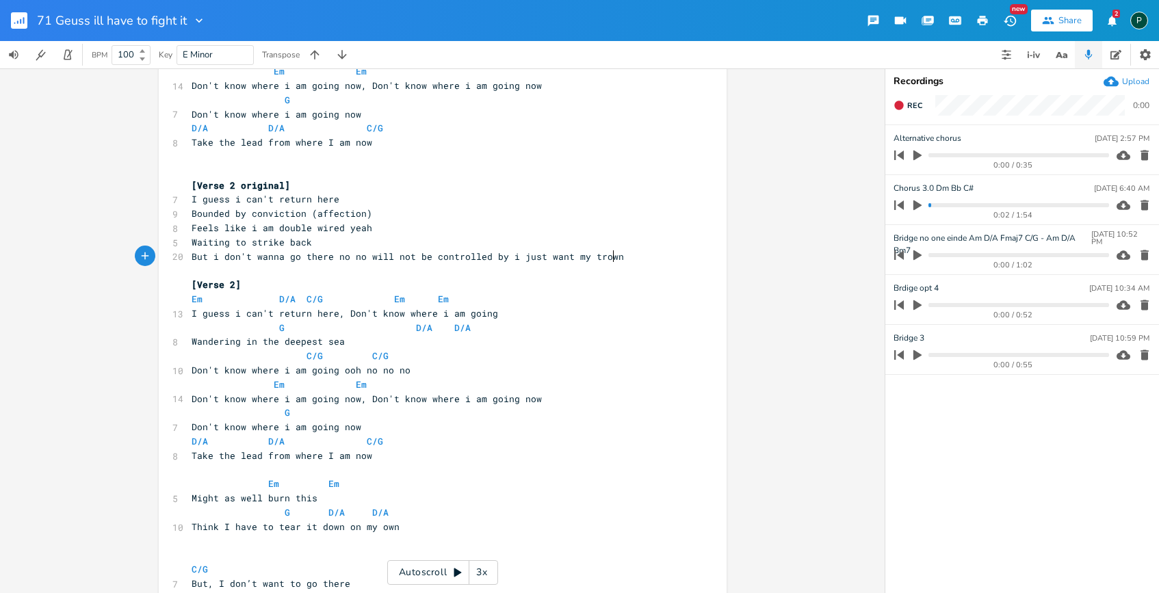
type textarea "wn"
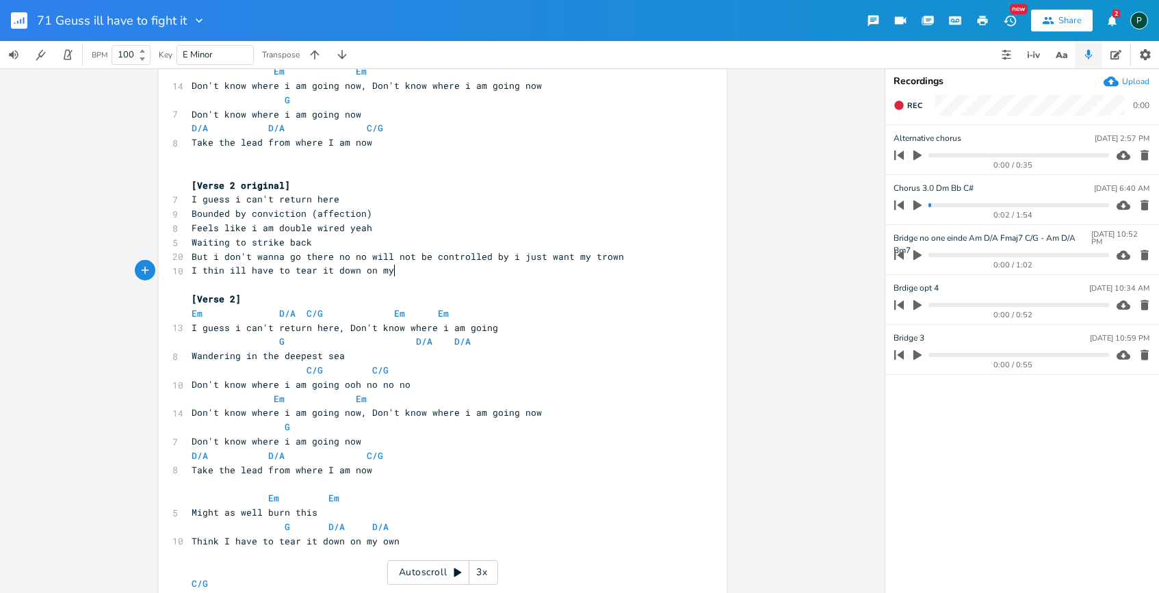
type textarea "I thin ill have to tear it down on my on"
type textarea "wn,"
type textarea "ooooh all allo"
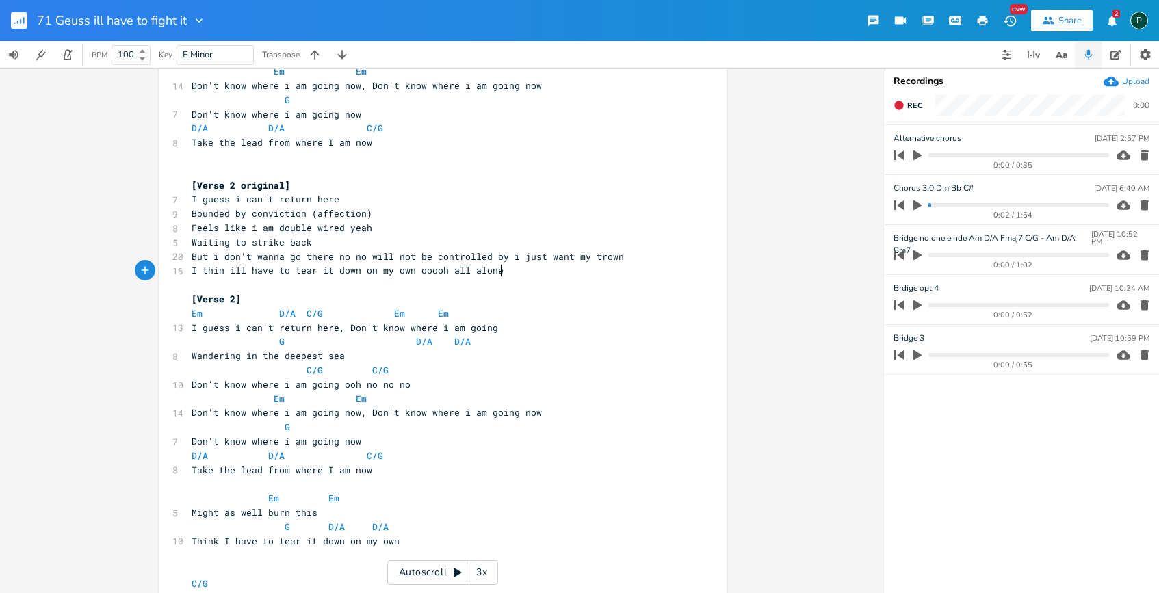
scroll to position [0, 16]
type textarea "one"
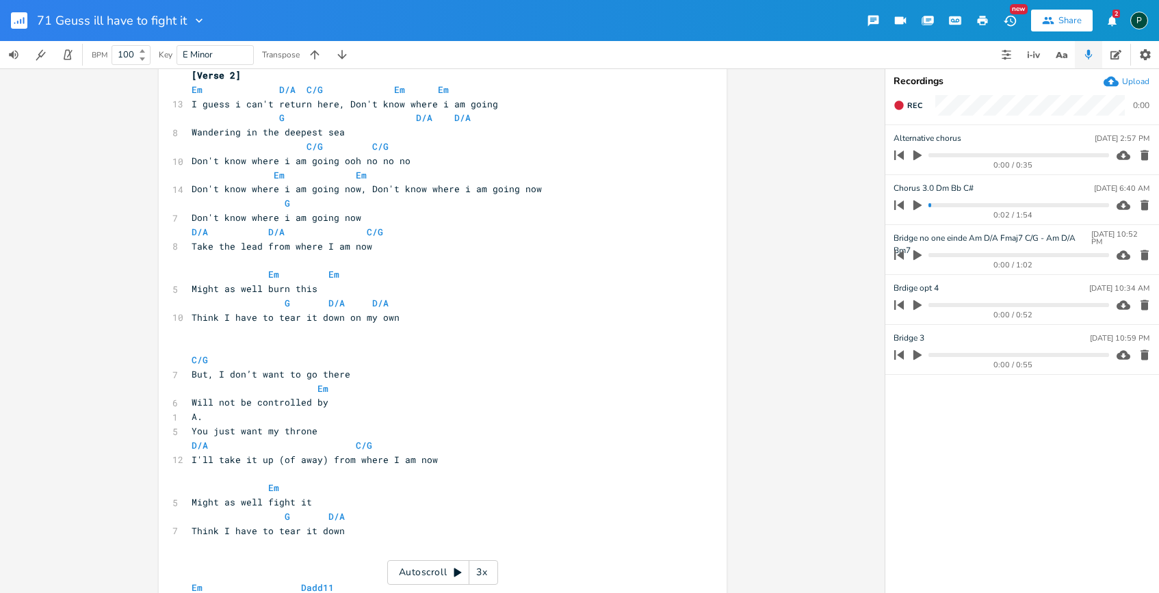
scroll to position [760, 0]
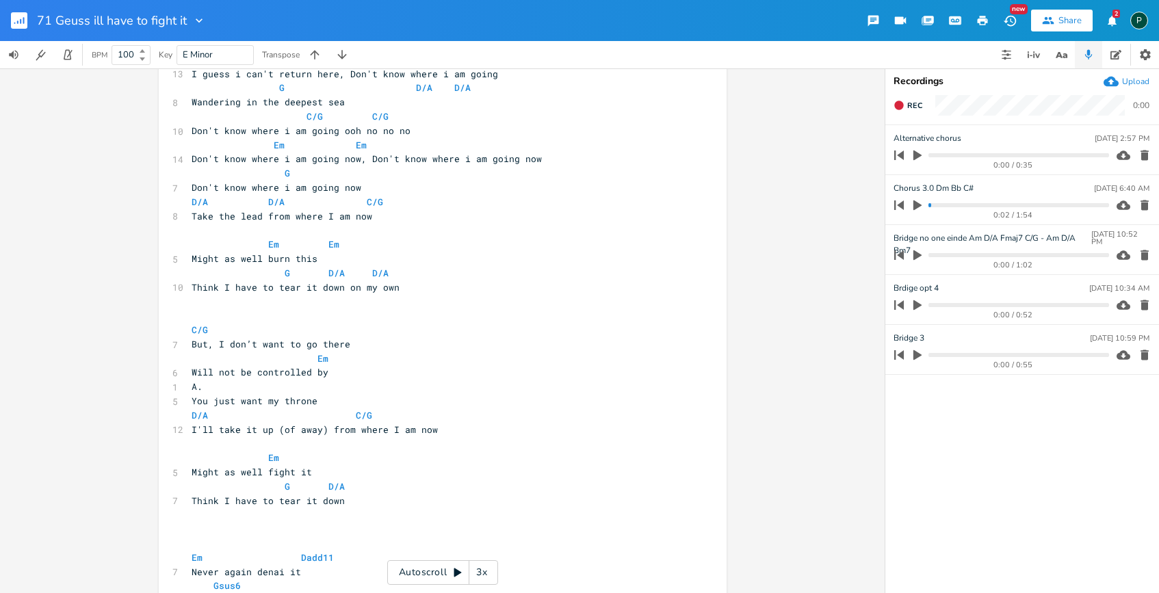
type textarea "----"
